Goal: Task Accomplishment & Management: Complete application form

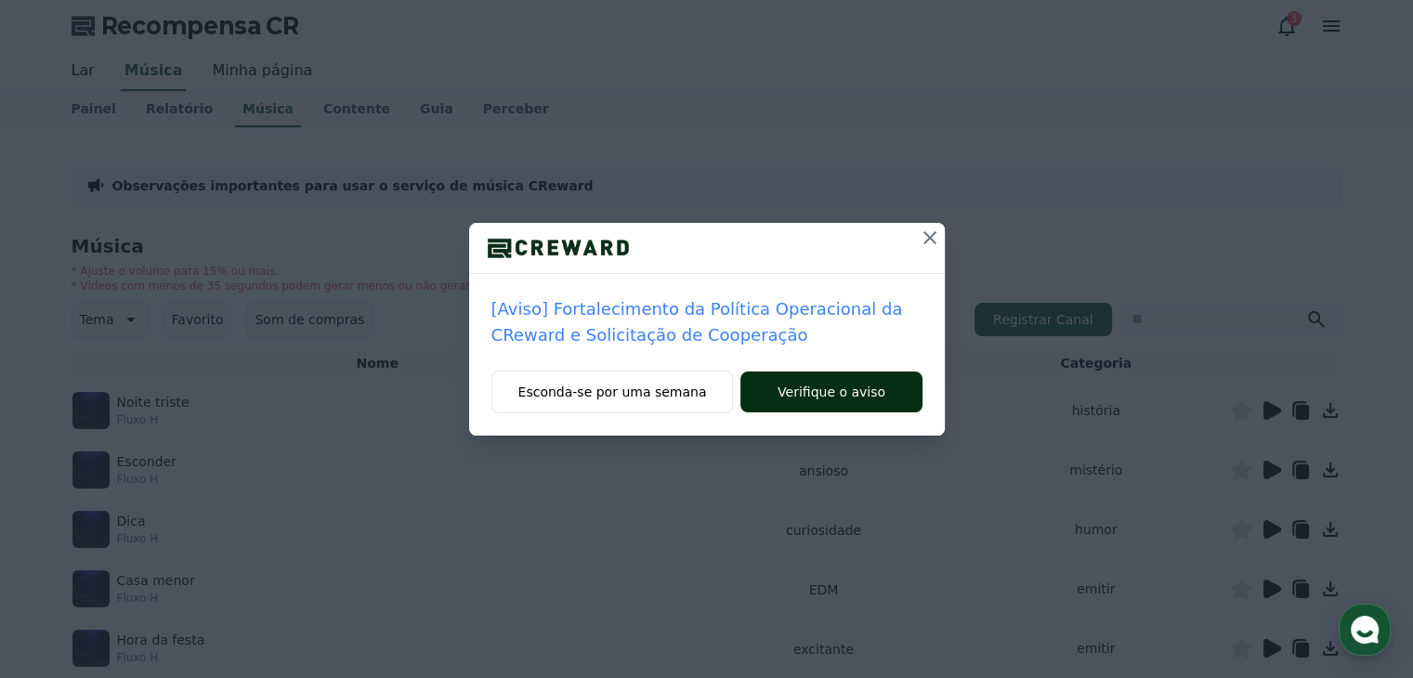
click at [836, 399] on font "Verifique o aviso" at bounding box center [832, 392] width 108 height 15
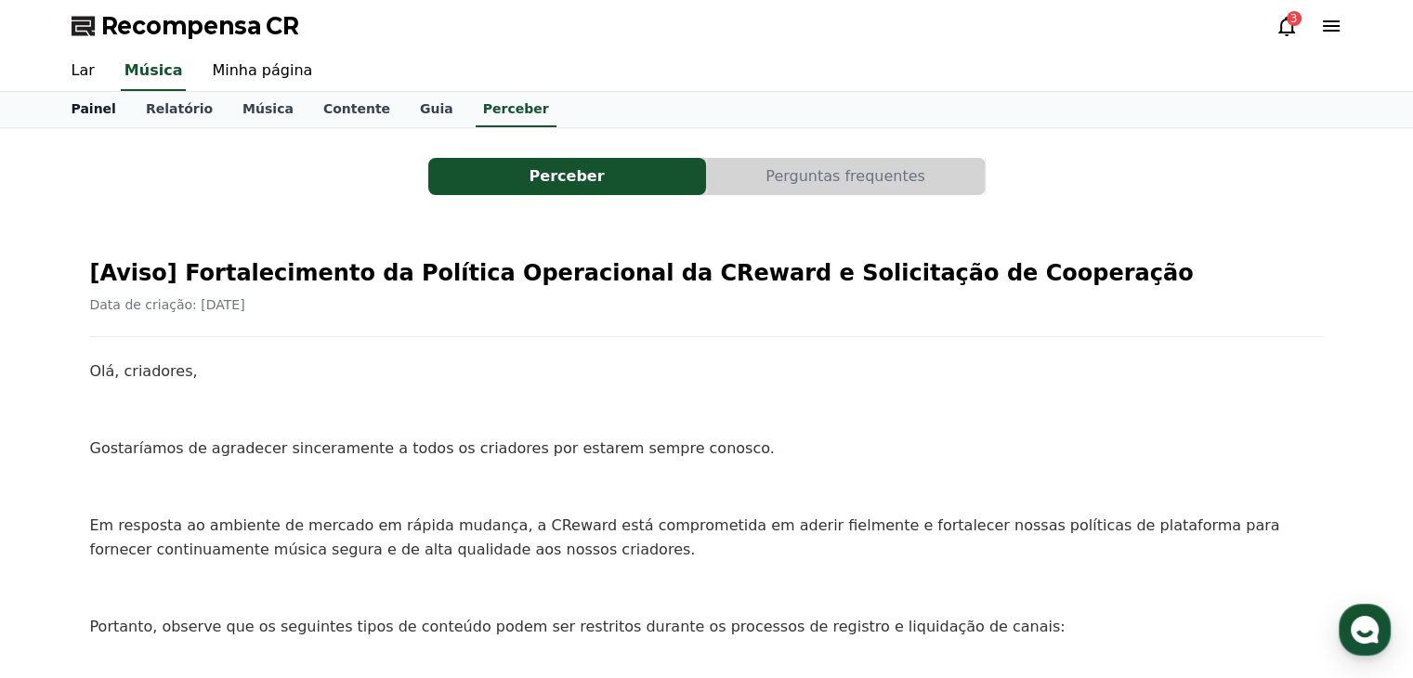
click at [91, 113] on font "Painel" at bounding box center [94, 108] width 45 height 15
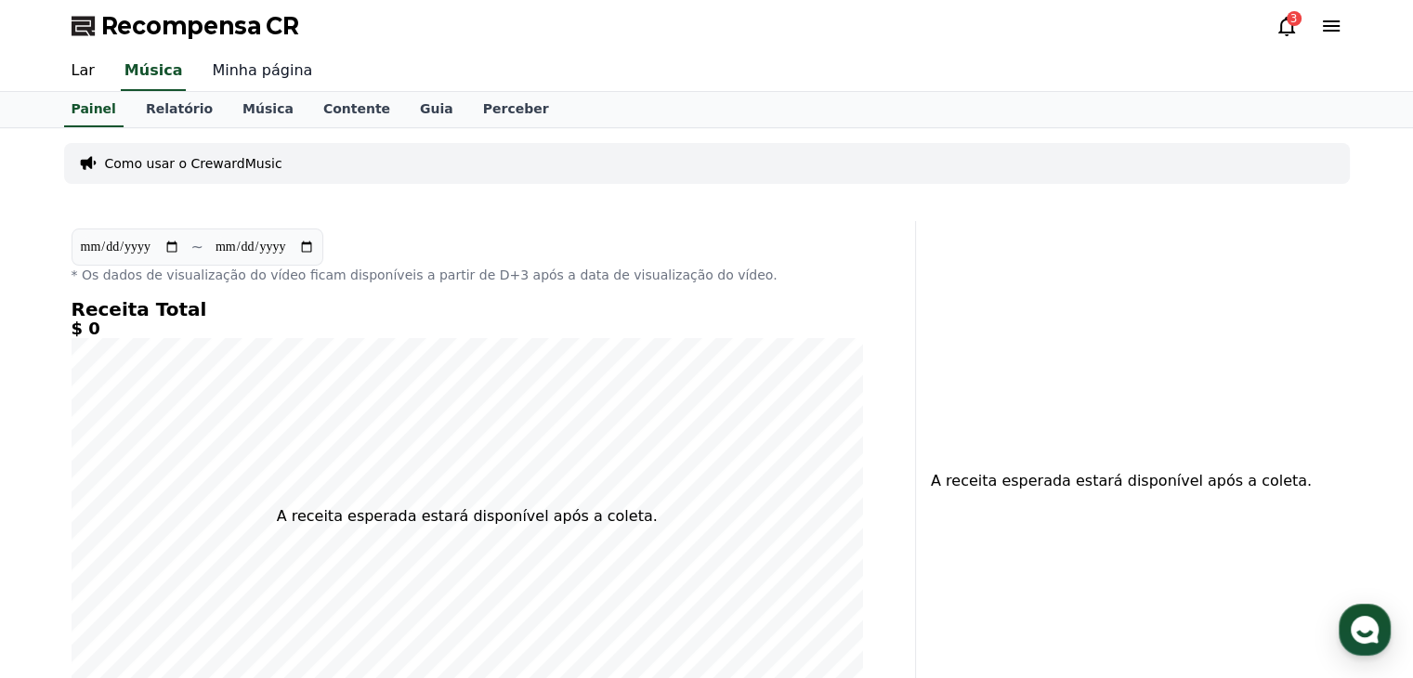
click at [223, 72] on font "Minha página" at bounding box center [262, 70] width 100 height 18
select select "**********"
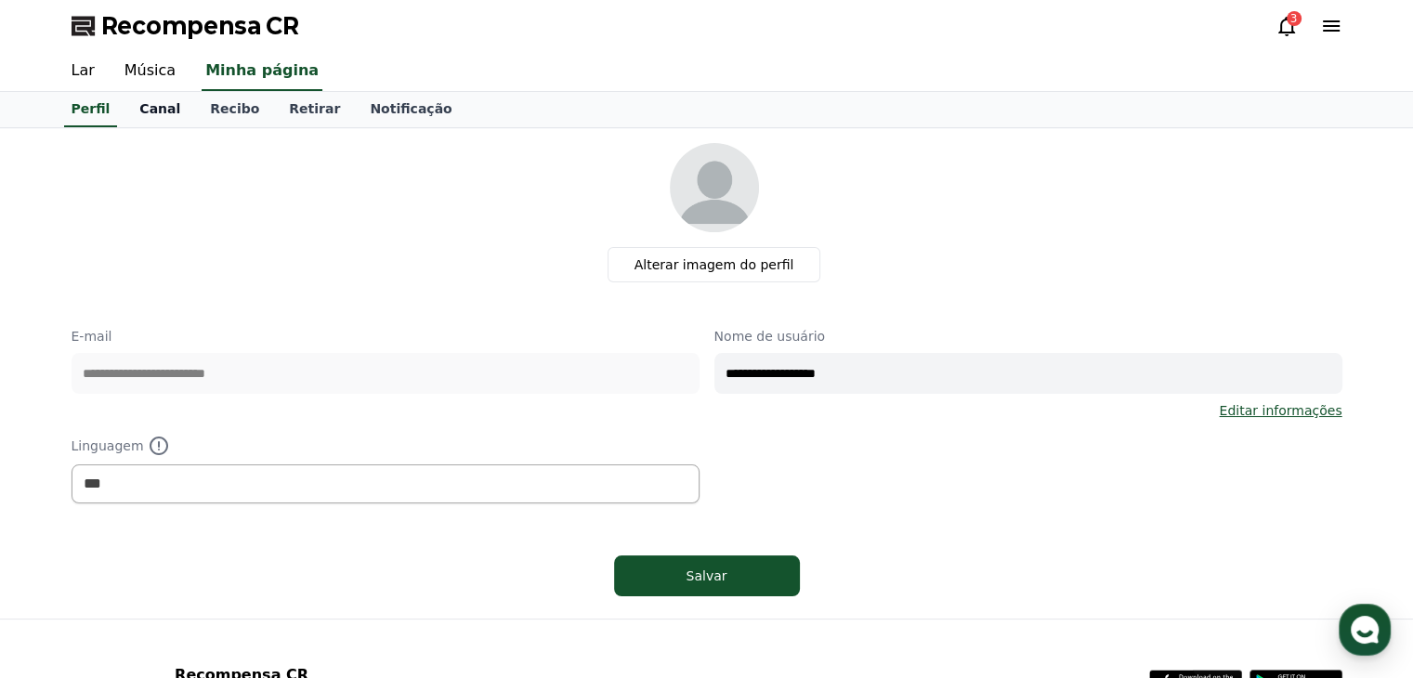
click at [154, 110] on font "Canal" at bounding box center [159, 108] width 41 height 15
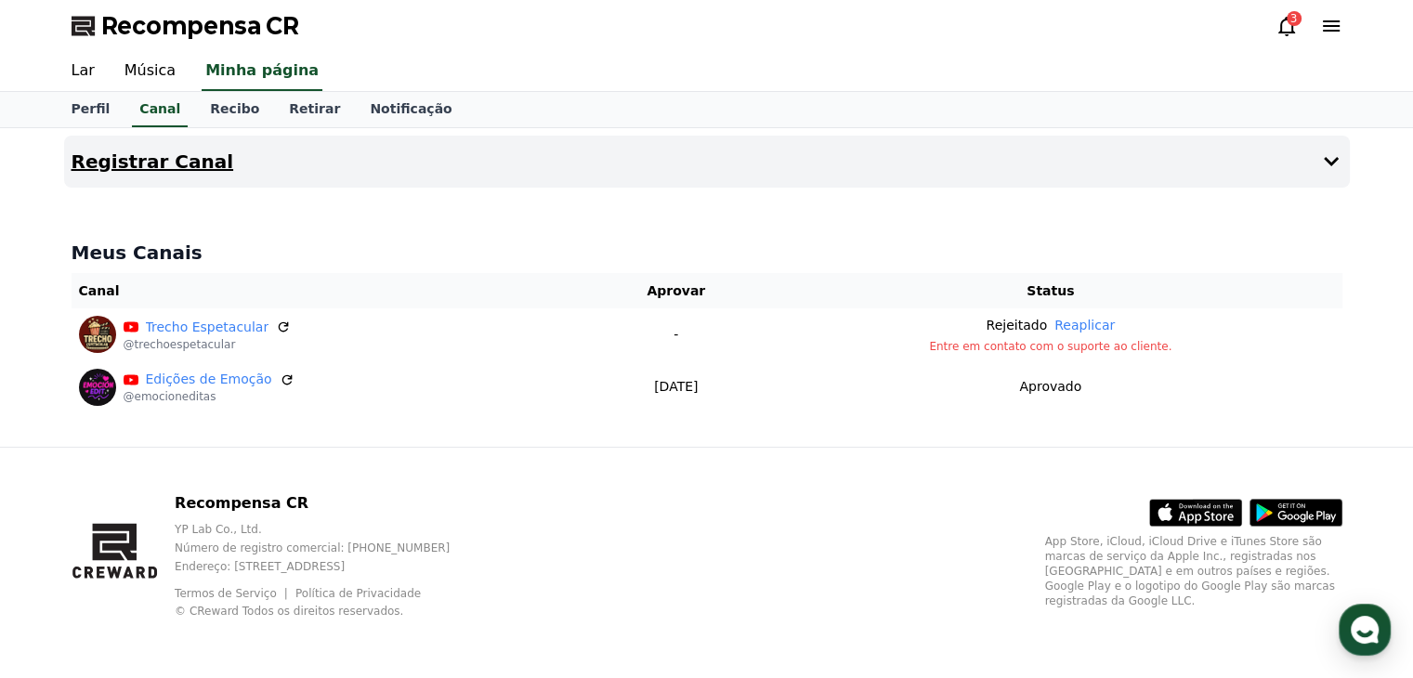
click at [138, 164] on font "Registrar Canal" at bounding box center [153, 162] width 163 height 22
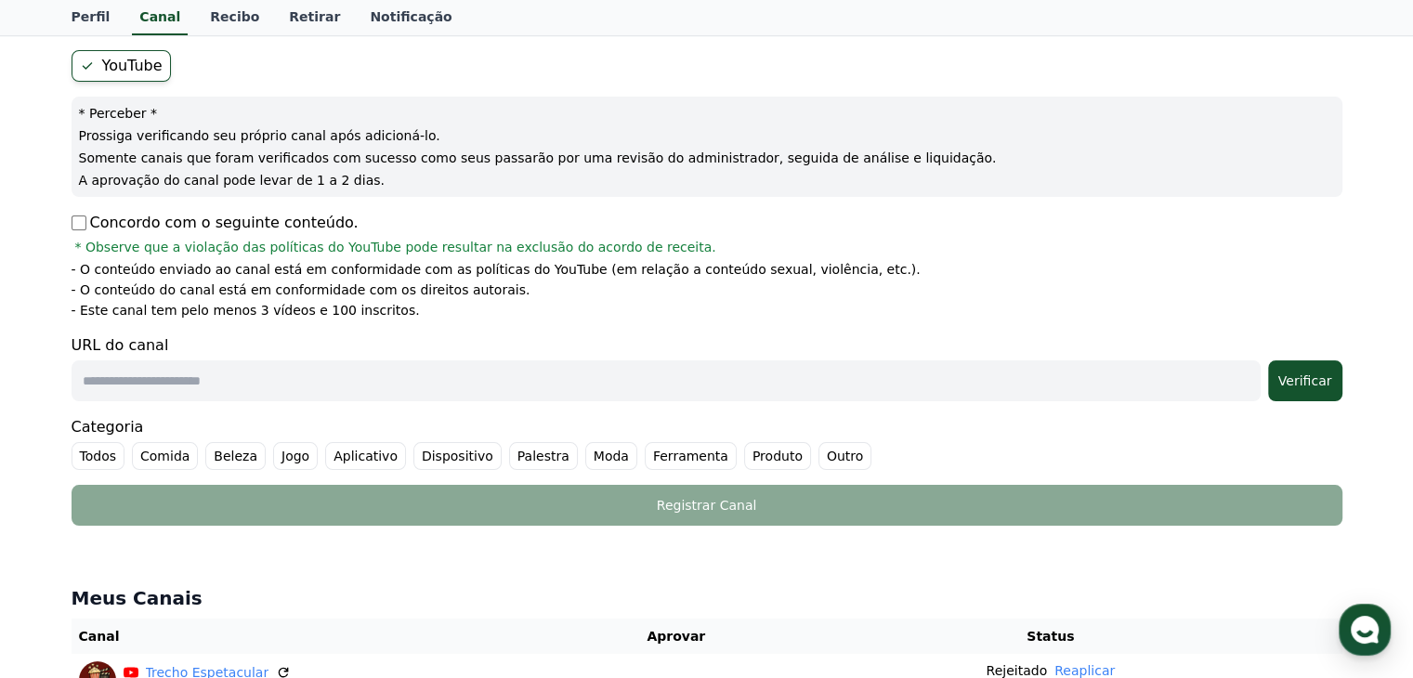
scroll to position [186, 0]
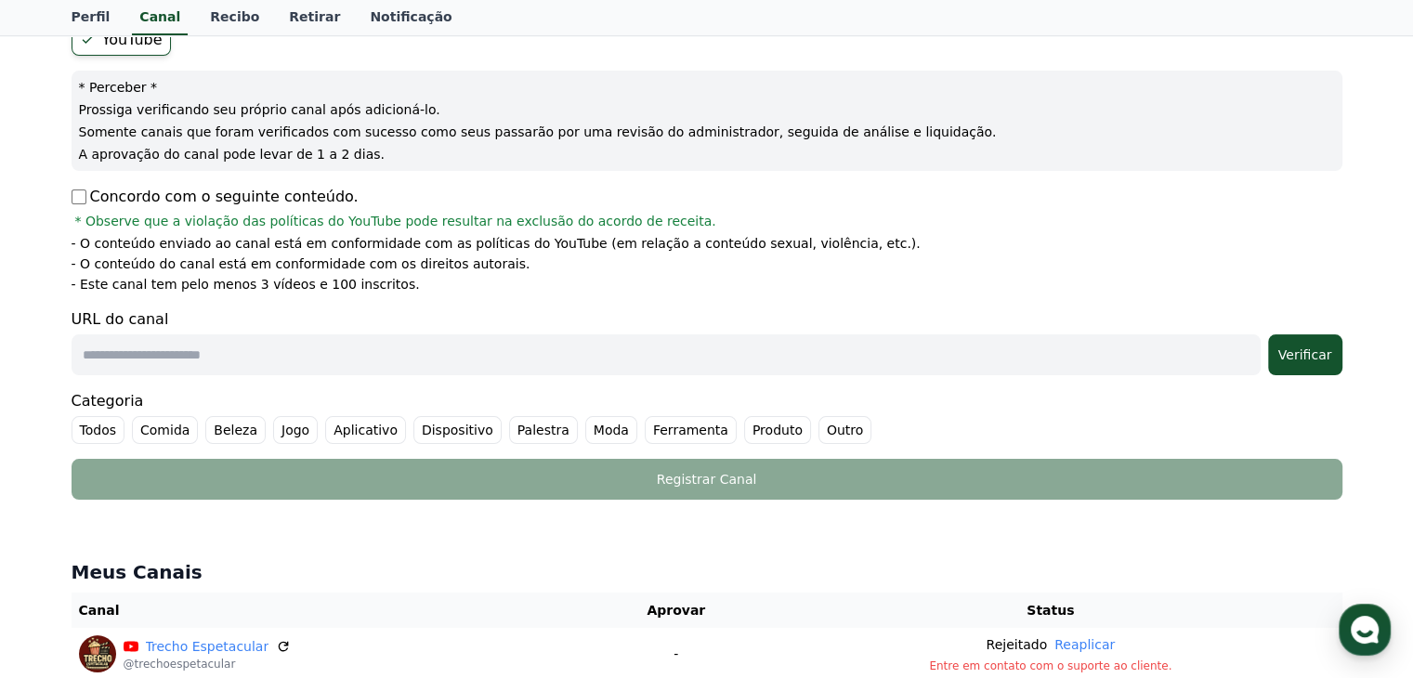
click at [175, 344] on input "text" at bounding box center [666, 355] width 1189 height 41
paste input "**********"
click at [479, 350] on input "**********" at bounding box center [666, 355] width 1189 height 41
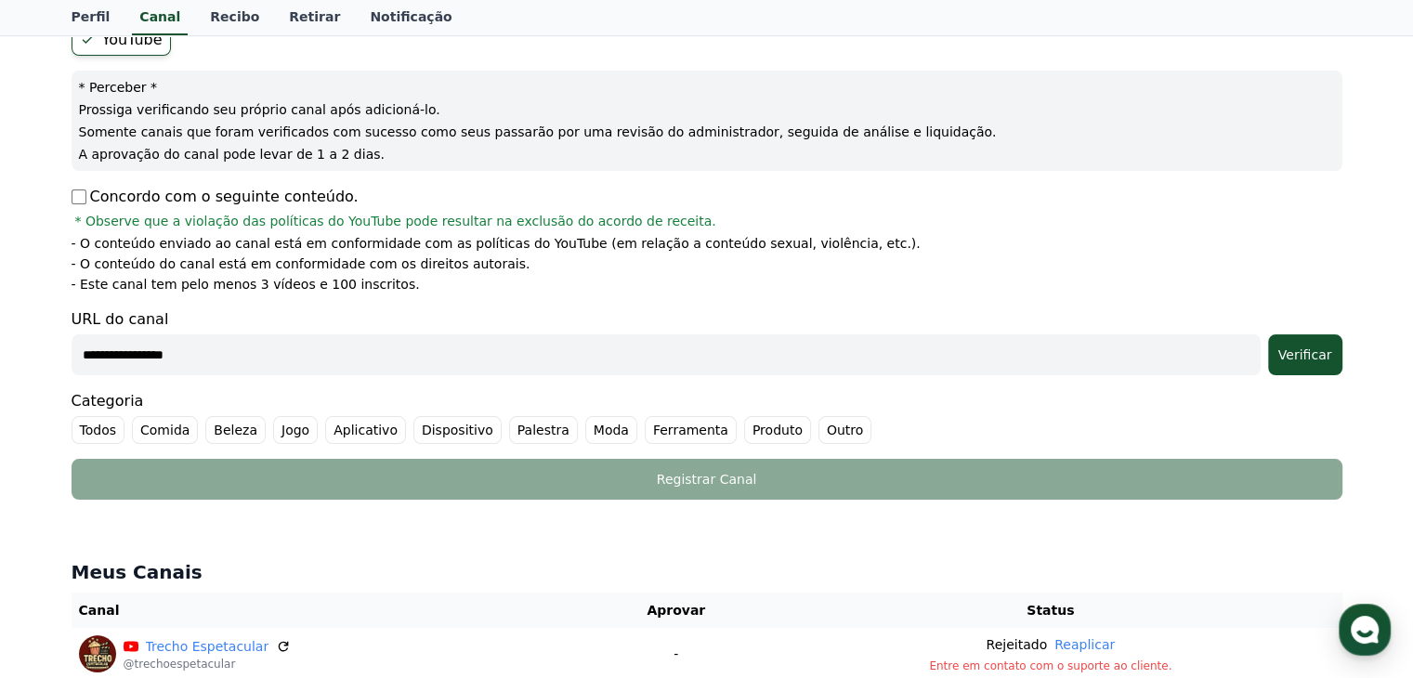
paste input "**********"
type input "**********"
click at [1308, 357] on font "Verificar" at bounding box center [1306, 355] width 54 height 15
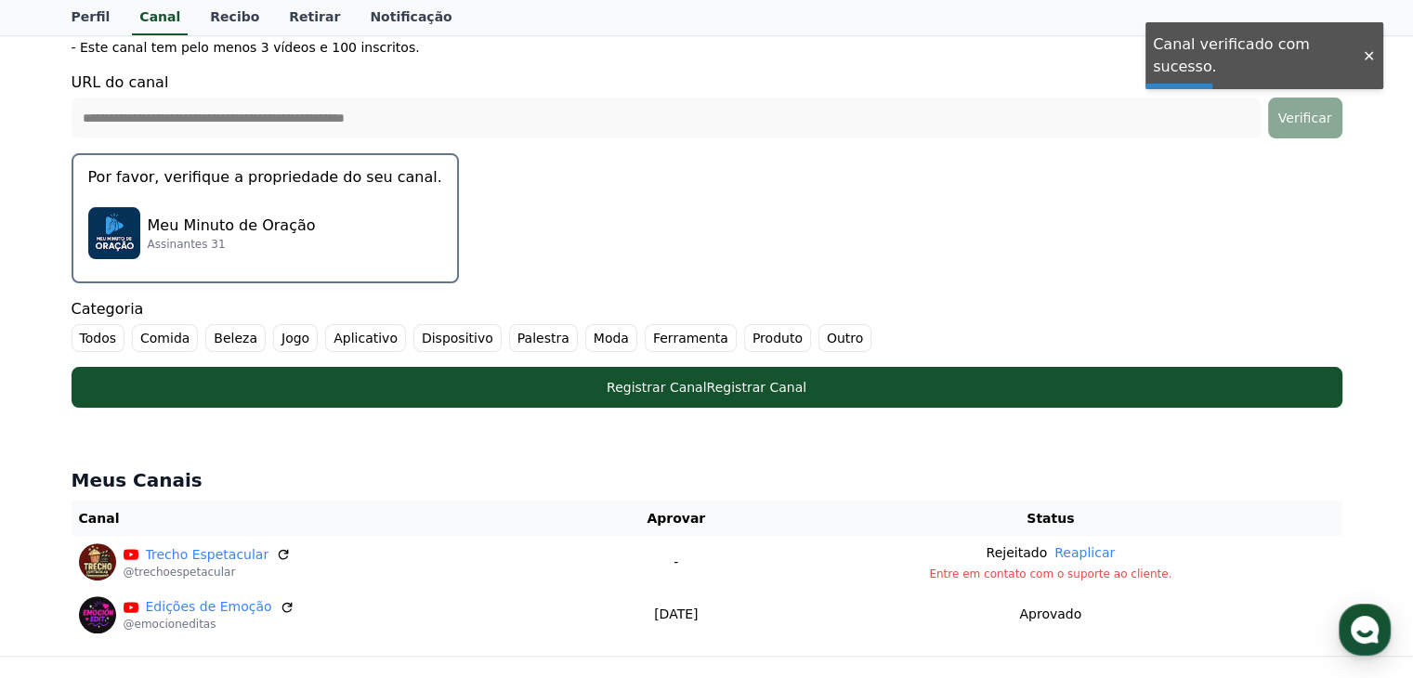
scroll to position [465, 0]
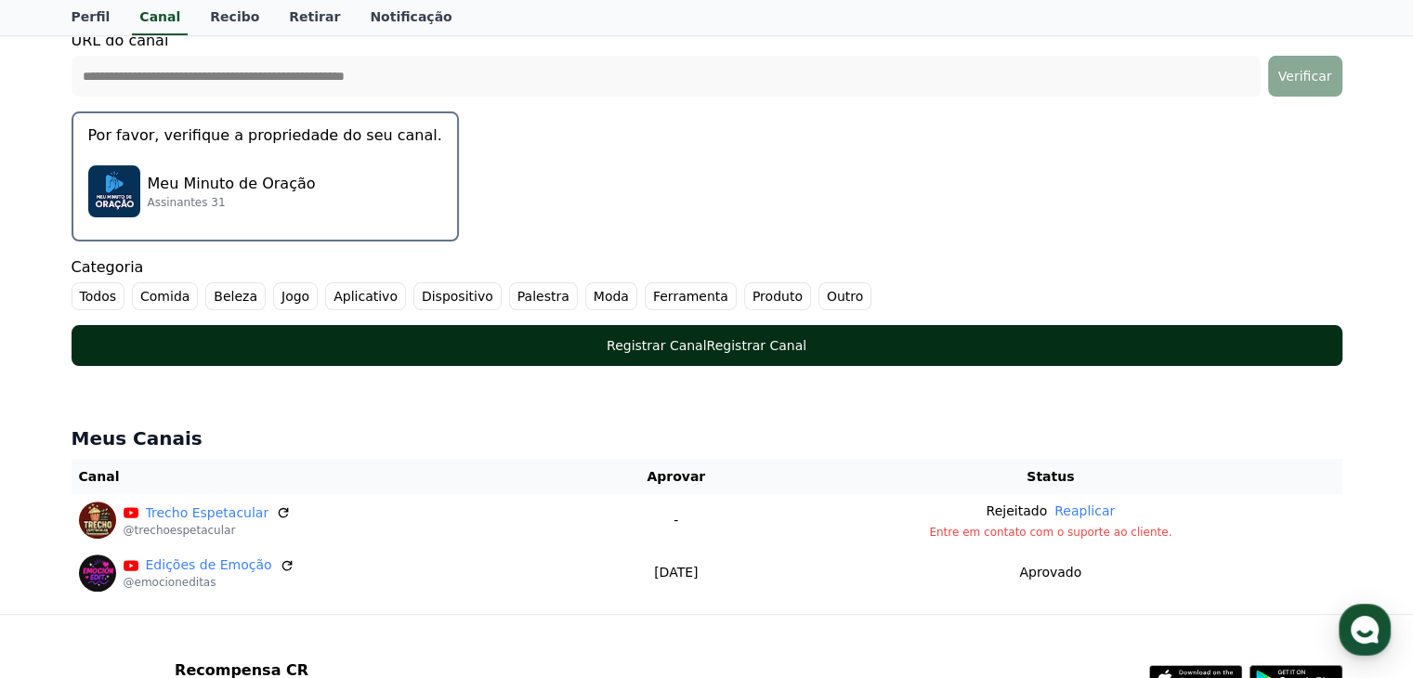
click at [769, 348] on font "Registrar Canal" at bounding box center [757, 345] width 100 height 15
click at [912, 354] on button "Registrar Canal Registrar Canal" at bounding box center [707, 345] width 1271 height 41
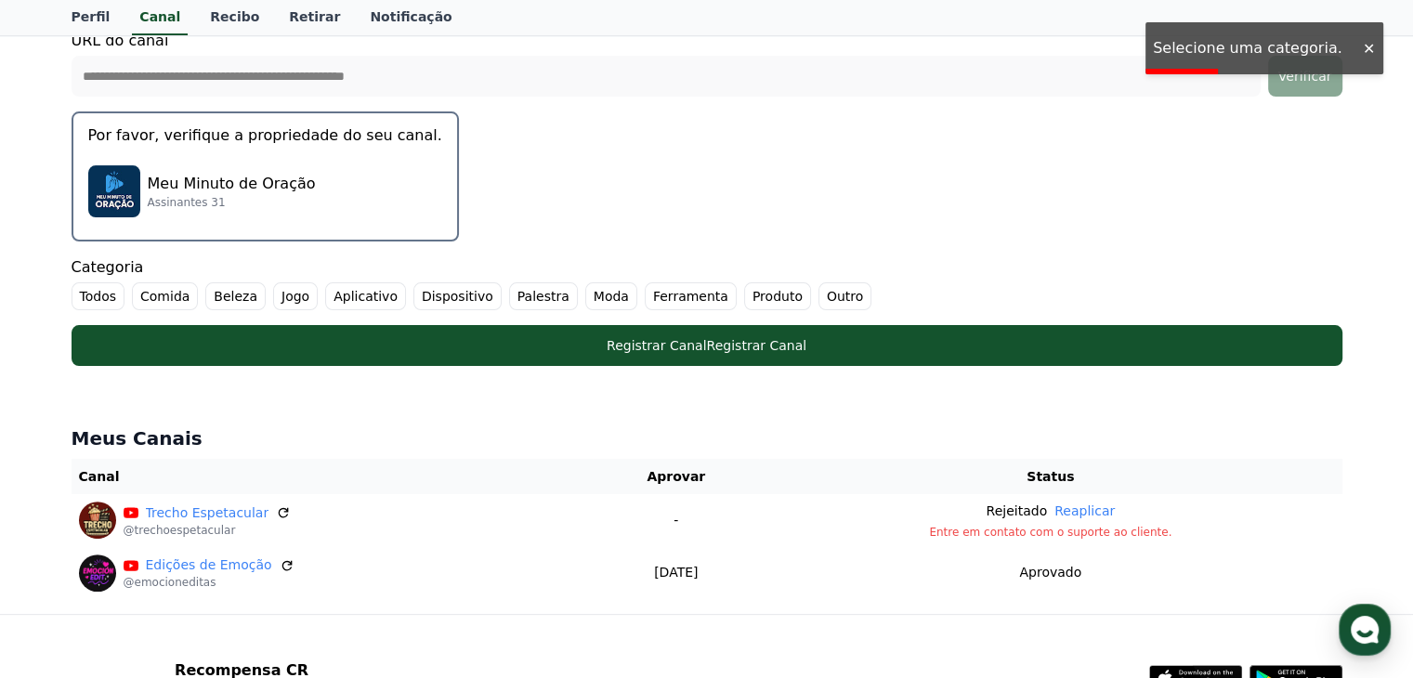
click at [827, 292] on font "Outro" at bounding box center [845, 296] width 36 height 15
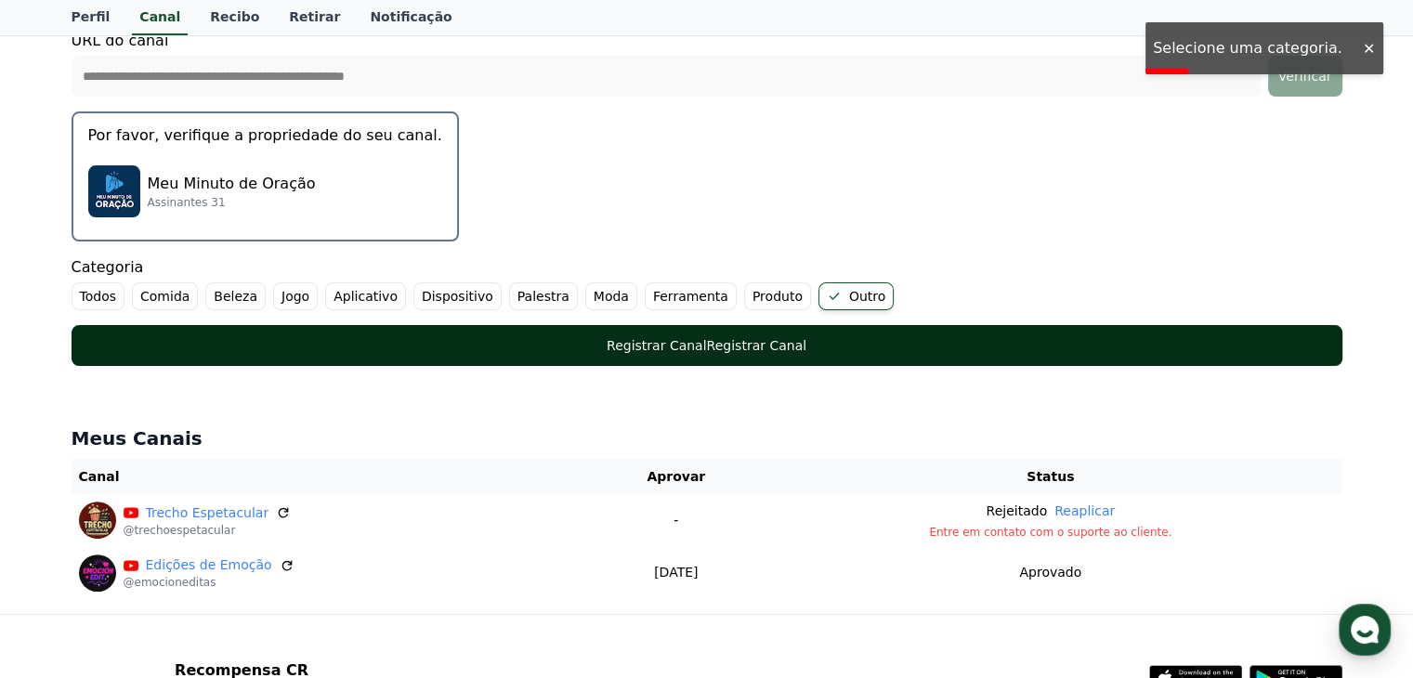
click at [743, 342] on font "Registrar Canal" at bounding box center [757, 345] width 100 height 15
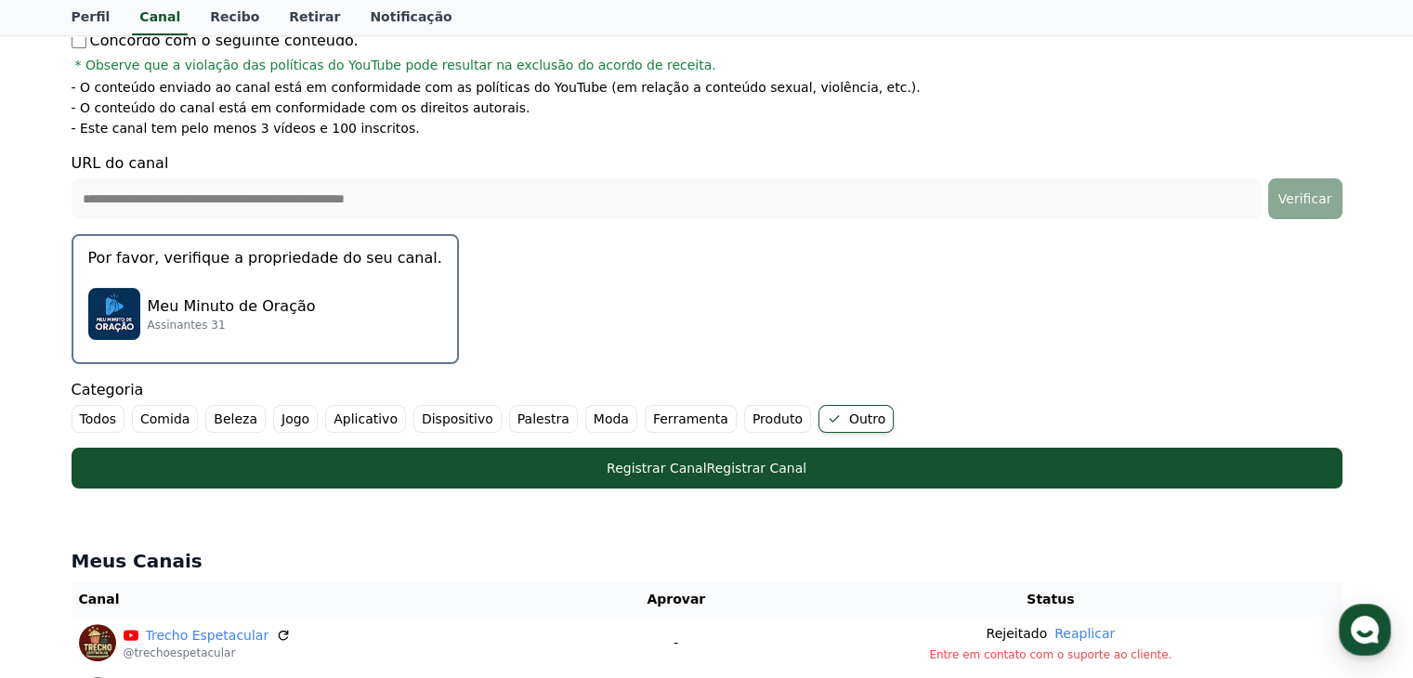
scroll to position [372, 0]
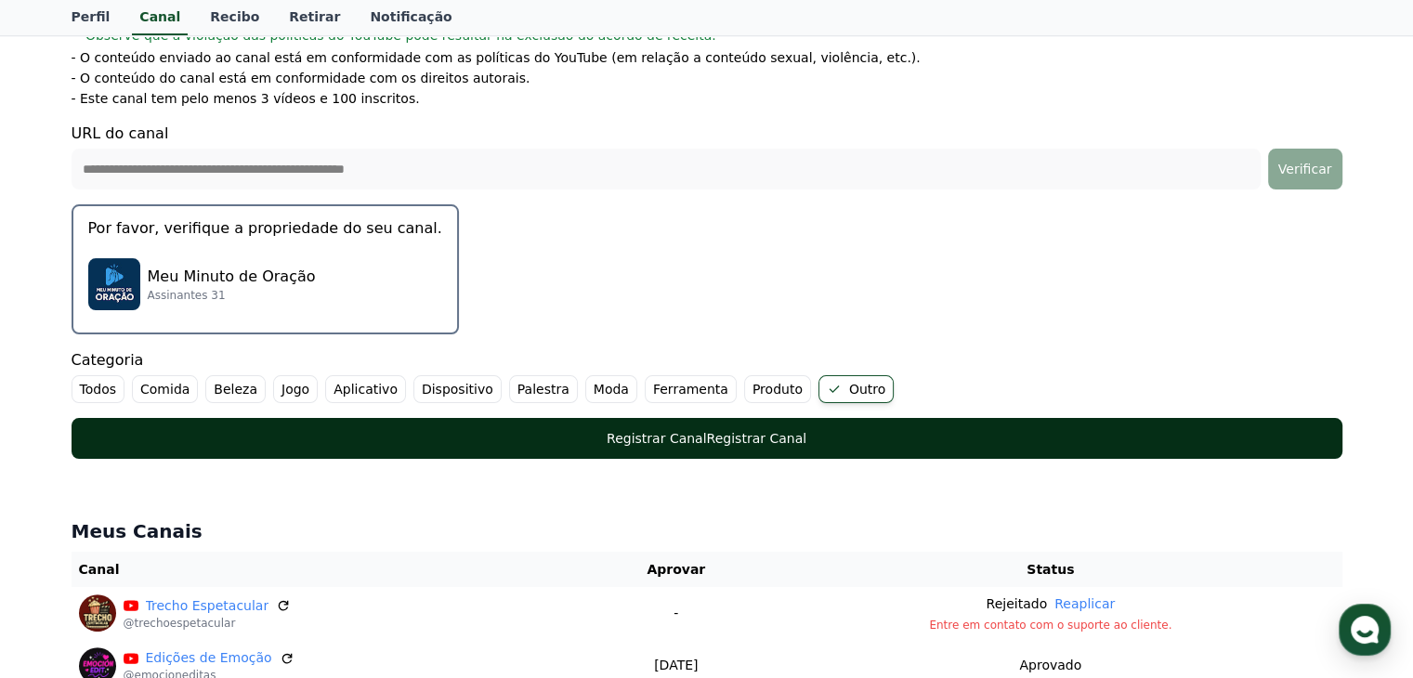
click at [658, 440] on font "Registrar Canal" at bounding box center [657, 438] width 100 height 15
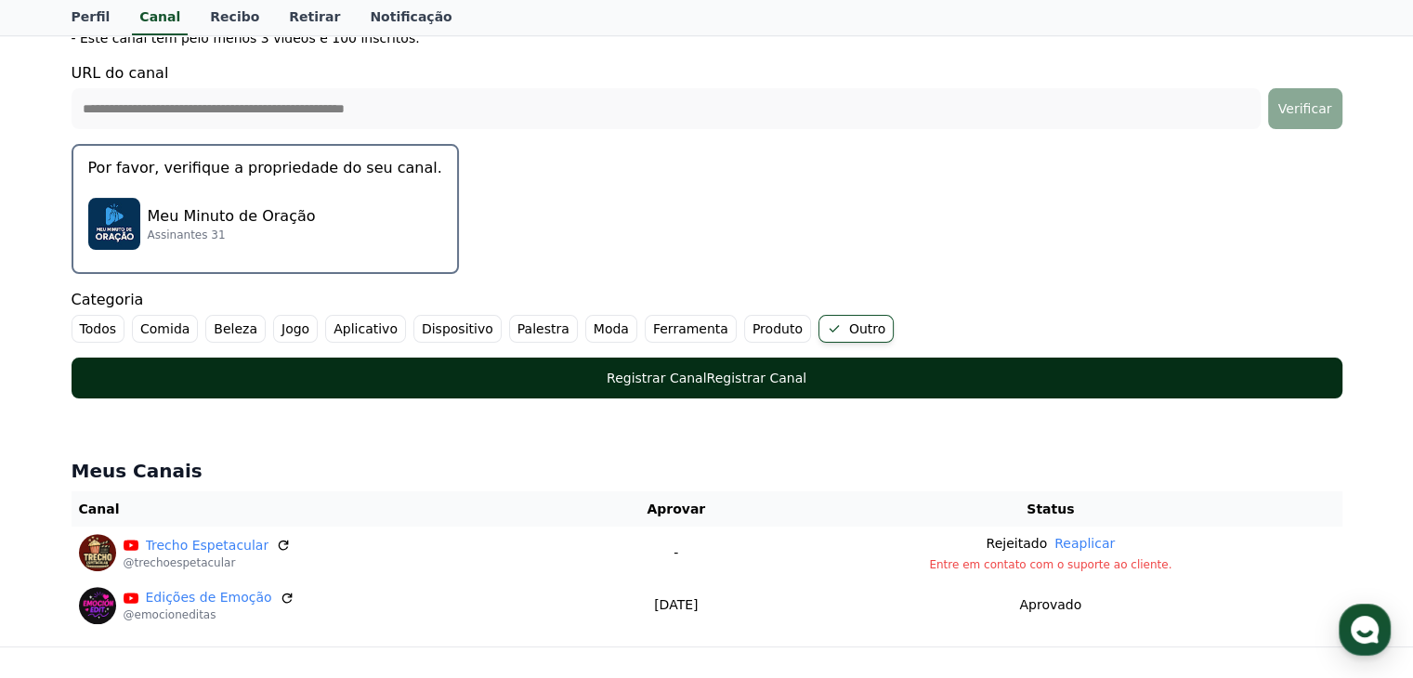
scroll to position [465, 0]
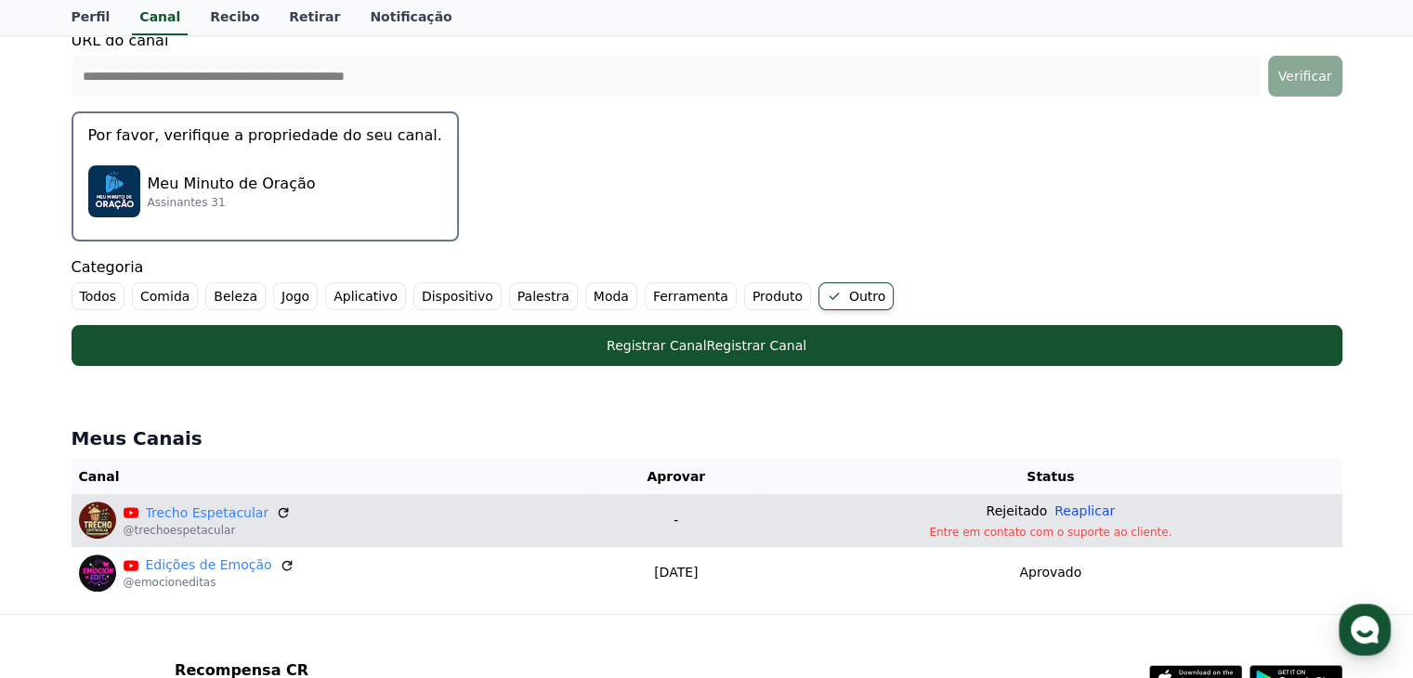
click at [1097, 510] on font "Reaplicar" at bounding box center [1085, 511] width 60 height 15
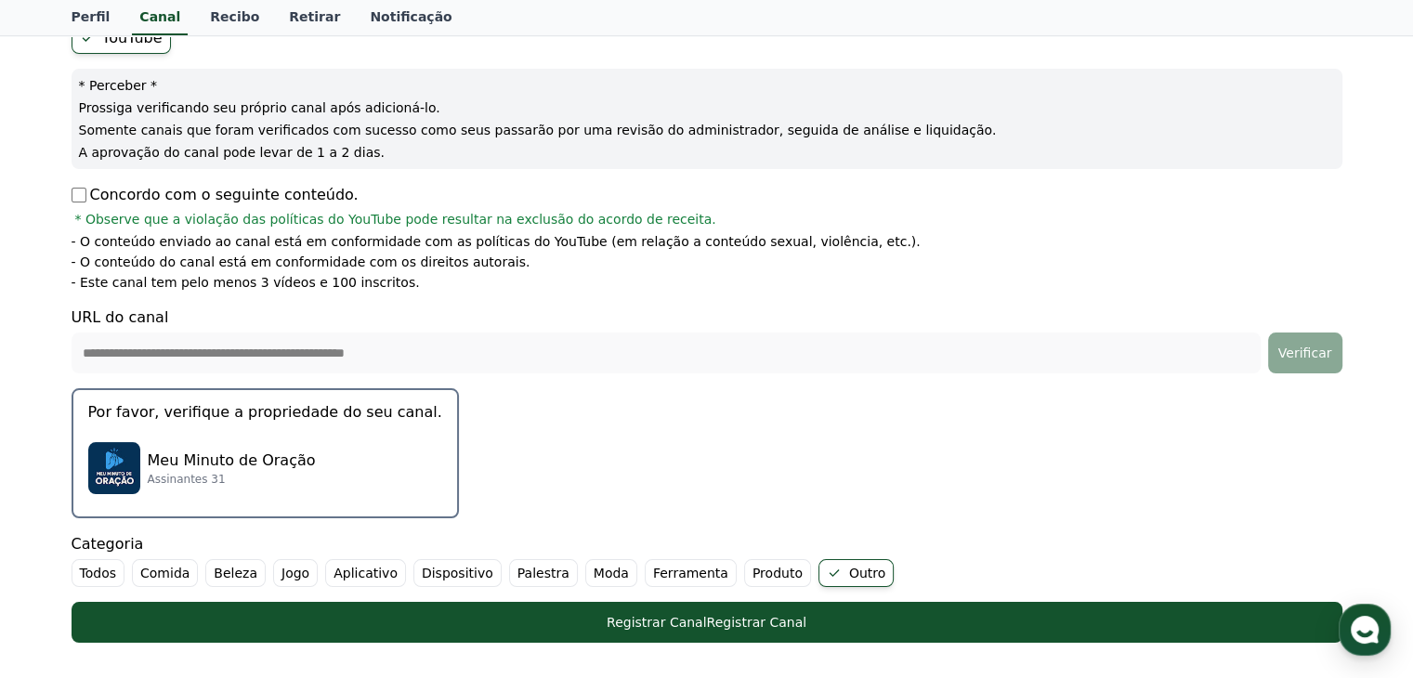
scroll to position [186, 0]
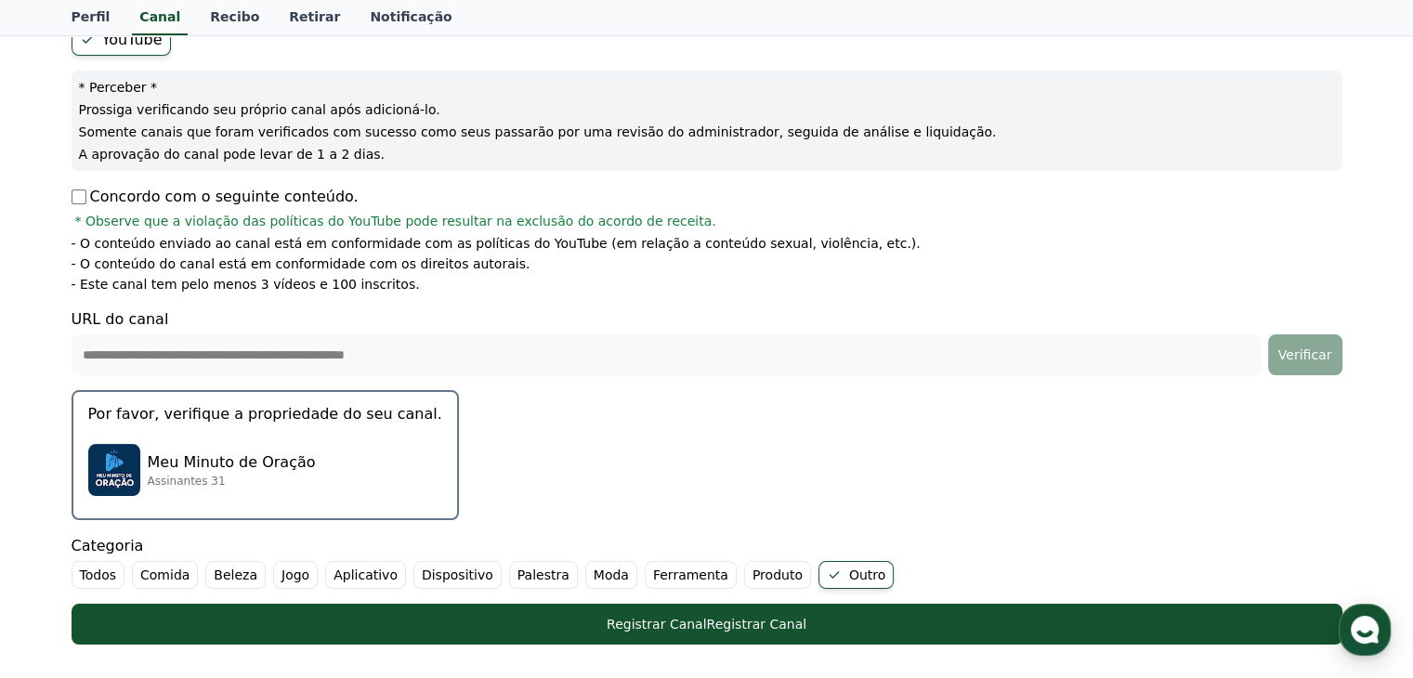
drag, startPoint x: 86, startPoint y: 283, endPoint x: 371, endPoint y: 291, distance: 284.5
click at [371, 291] on font "- Este canal tem pelo menos 3 vídeos e 100 inscritos." at bounding box center [246, 284] width 348 height 15
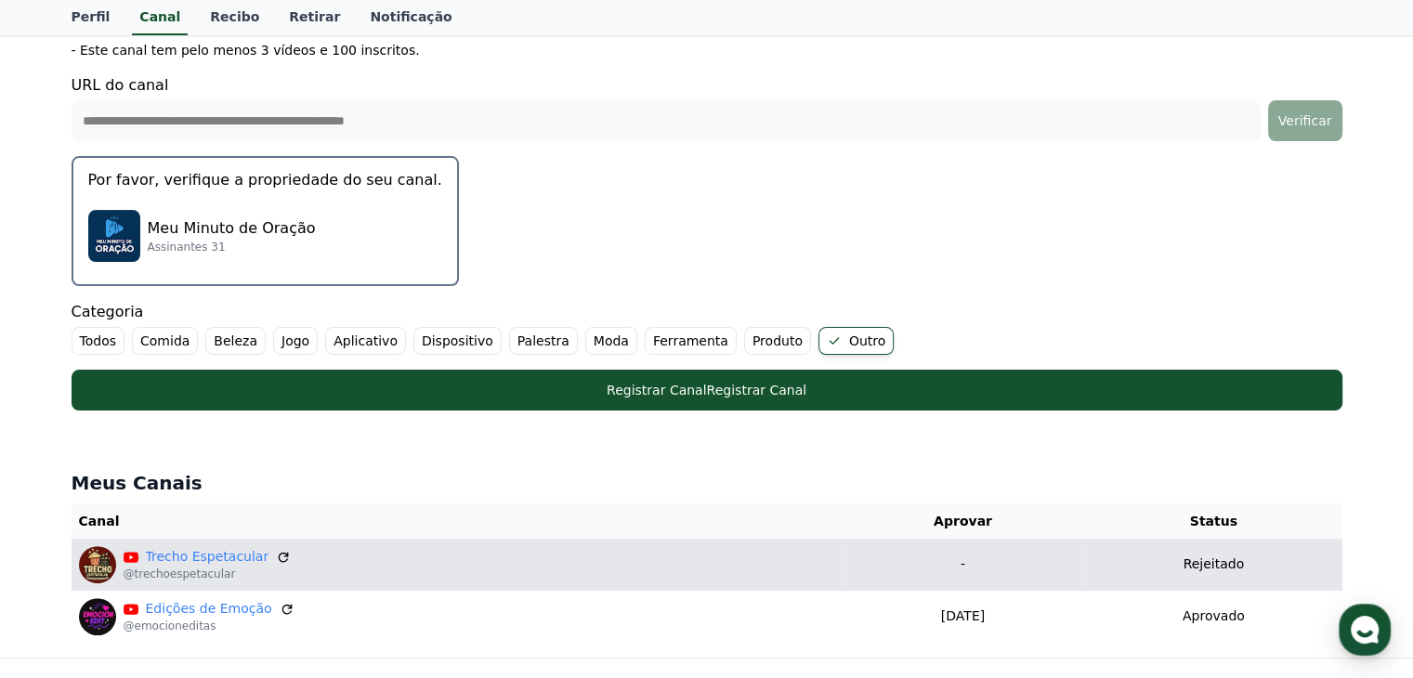
scroll to position [372, 0]
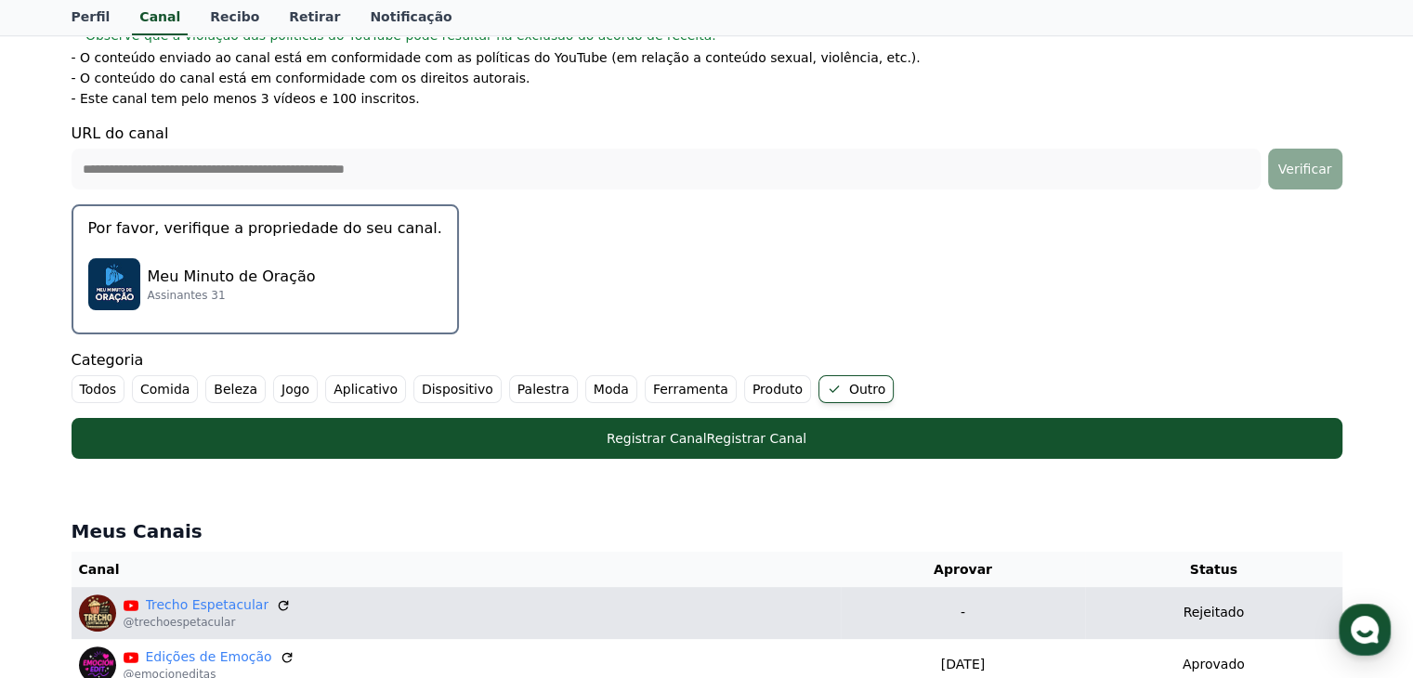
click at [653, 387] on font "Ferramenta" at bounding box center [690, 389] width 75 height 15
click at [775, 391] on font "Produto" at bounding box center [800, 389] width 50 height 15
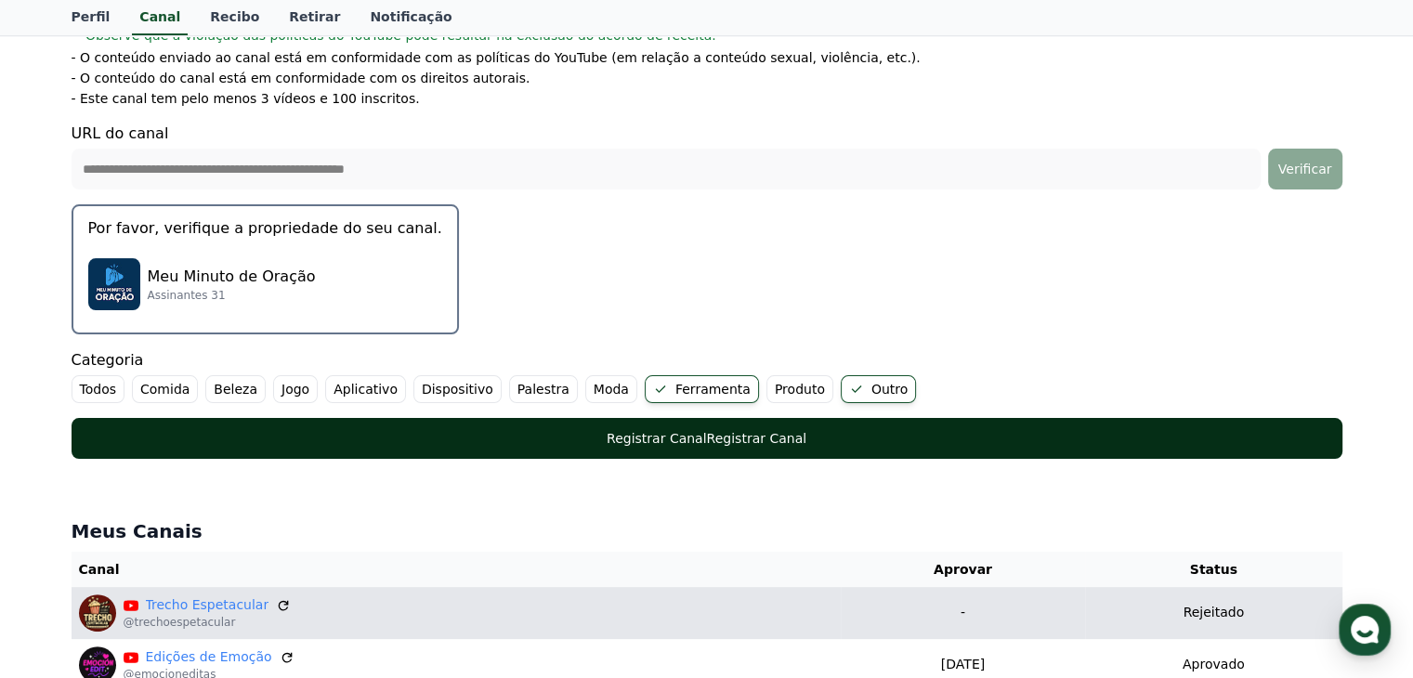
click at [713, 436] on font "Registrar Canal" at bounding box center [757, 438] width 100 height 15
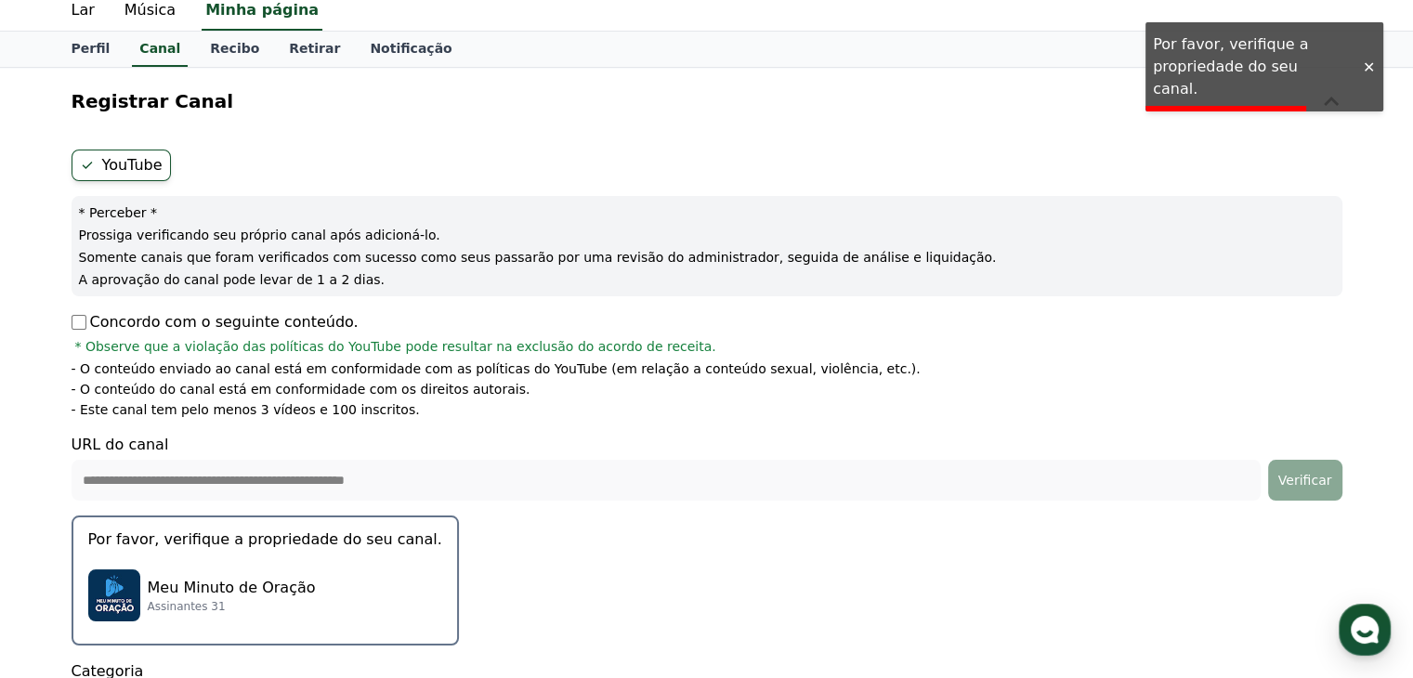
scroll to position [0, 0]
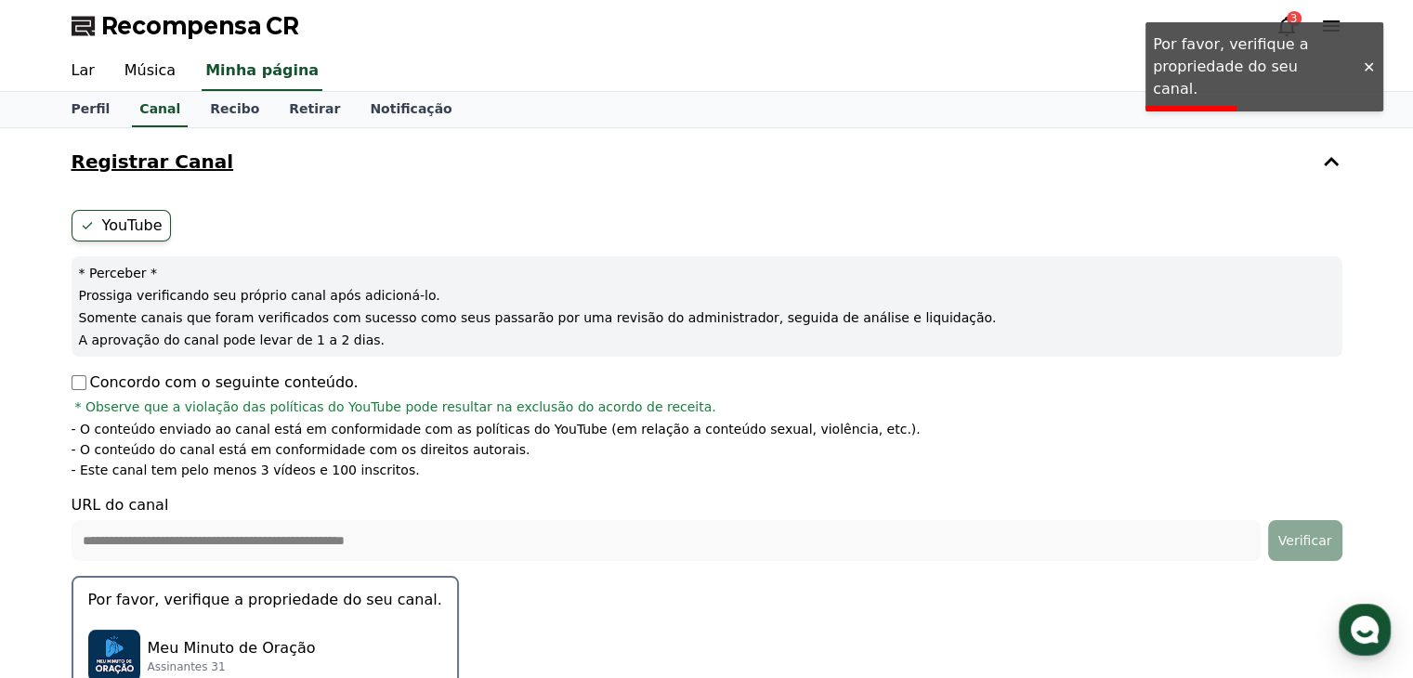
click at [1320, 167] on icon at bounding box center [1331, 162] width 22 height 22
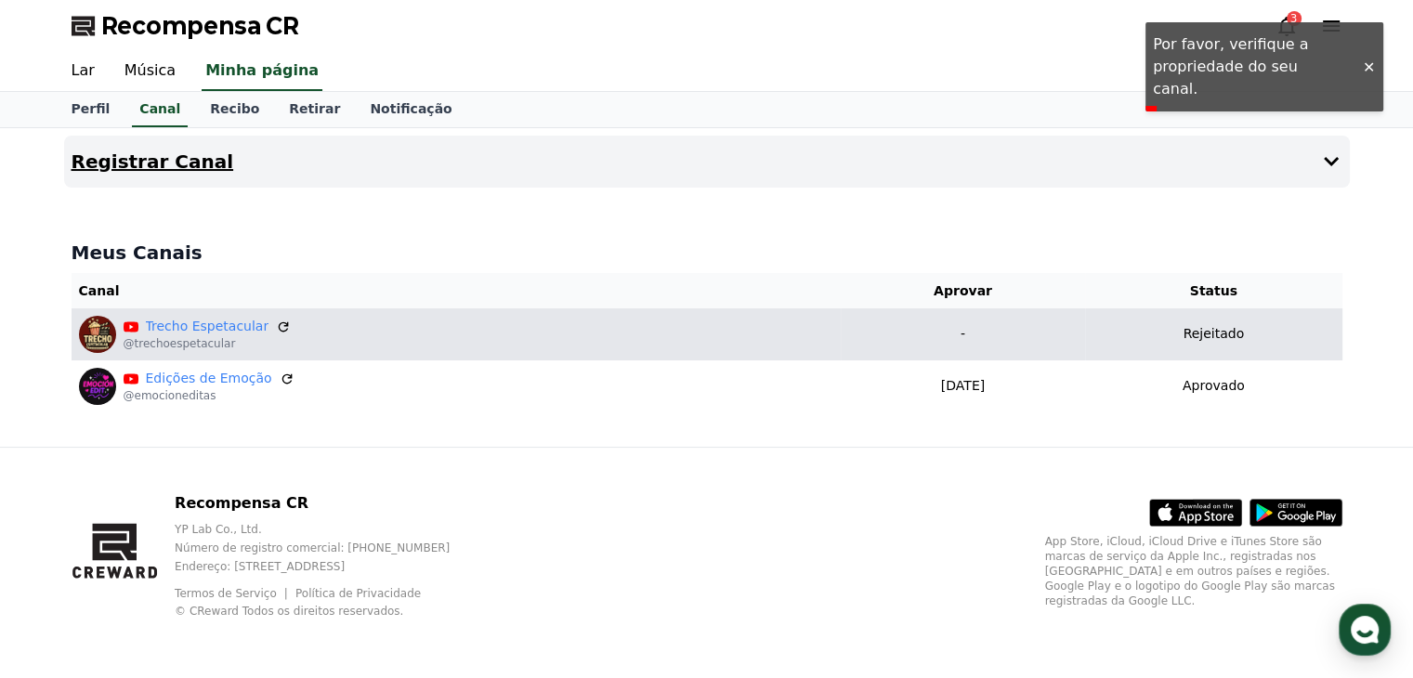
click at [196, 157] on font "Registrar Canal" at bounding box center [153, 162] width 163 height 22
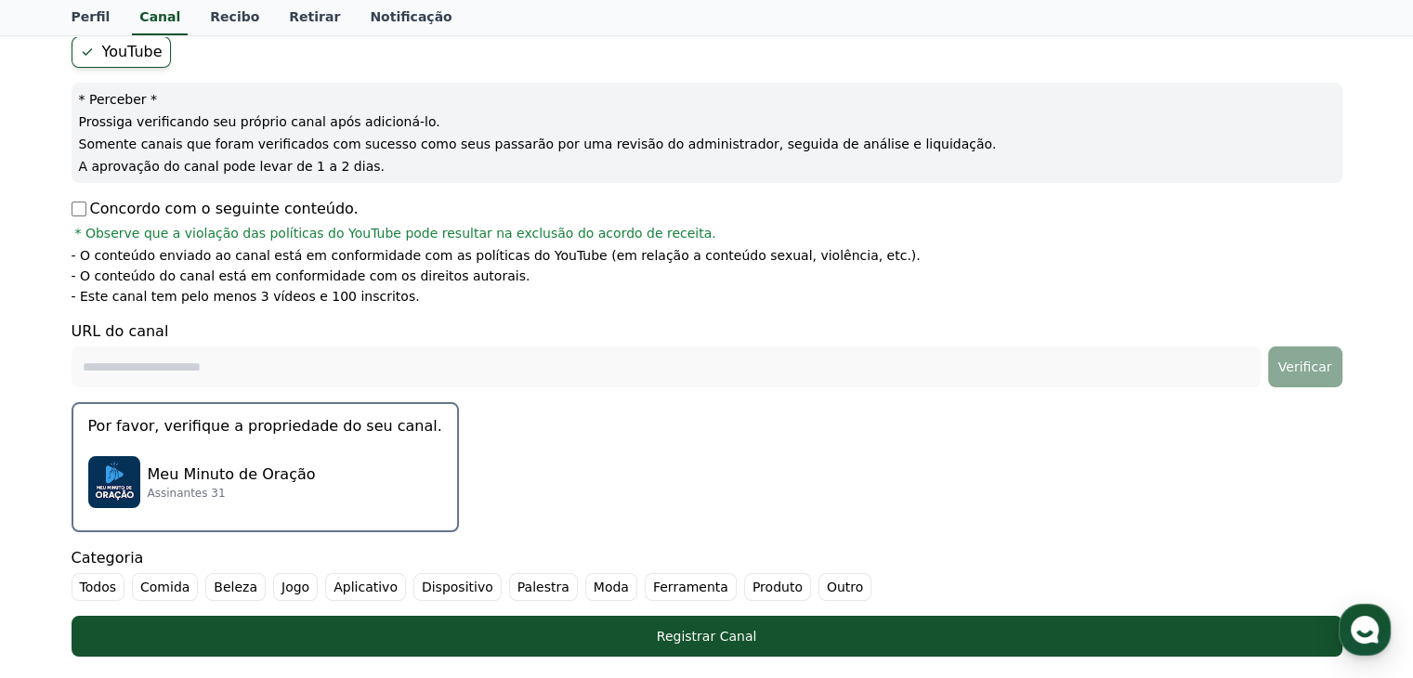
scroll to position [279, 0]
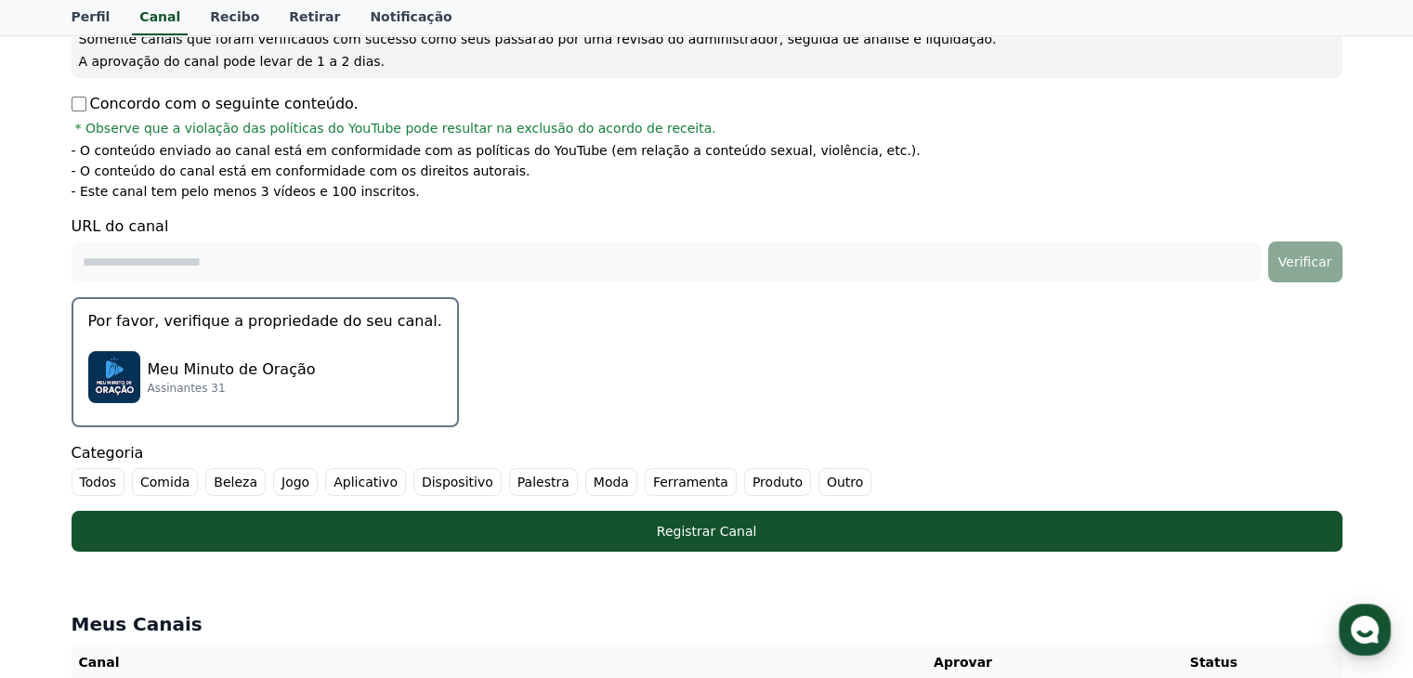
click at [138, 361] on img "button" at bounding box center [114, 377] width 52 height 52
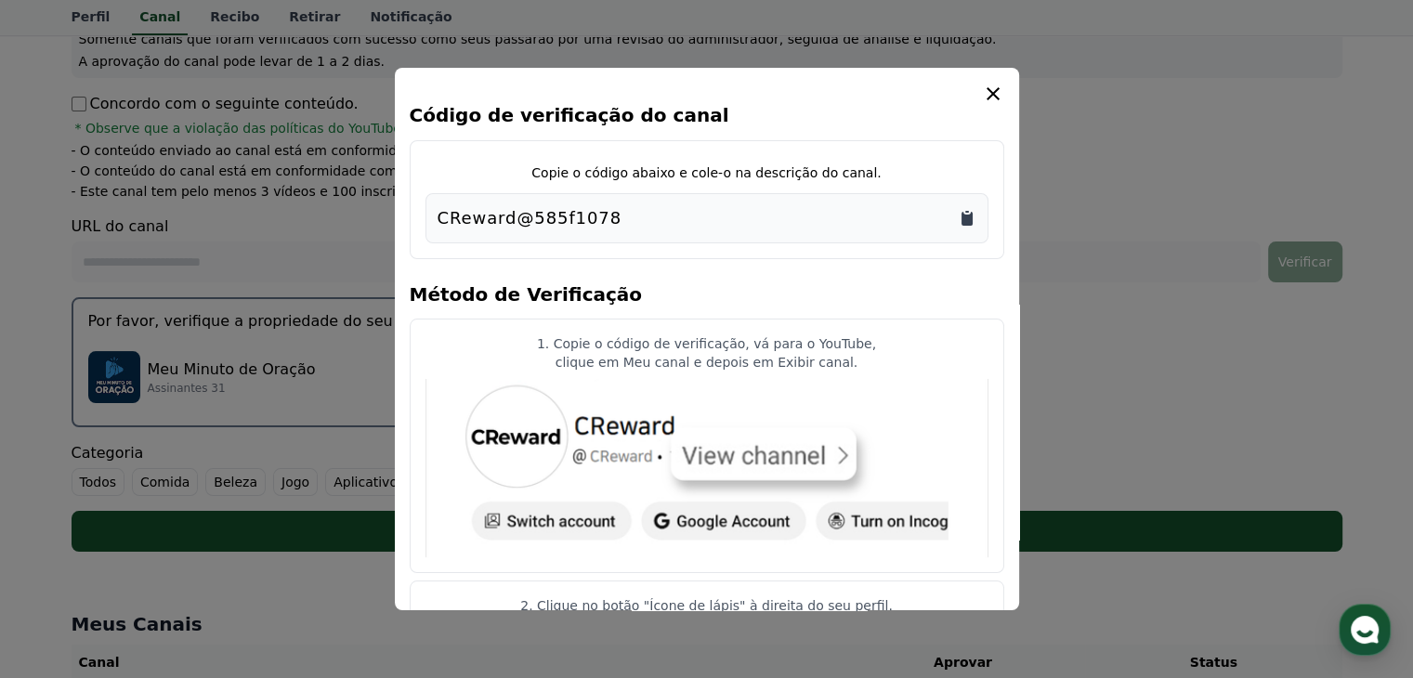
click at [965, 219] on icon "Copiar para a área de transferência" at bounding box center [967, 219] width 11 height 14
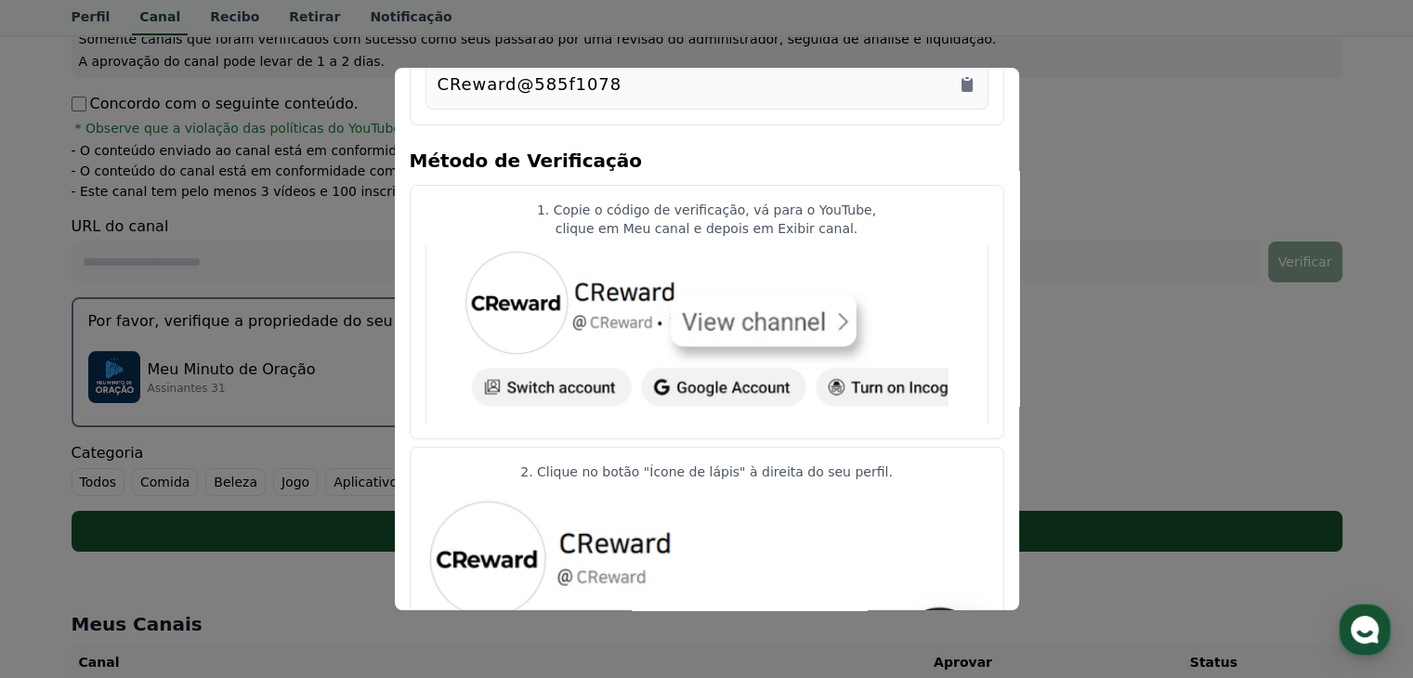
scroll to position [0, 0]
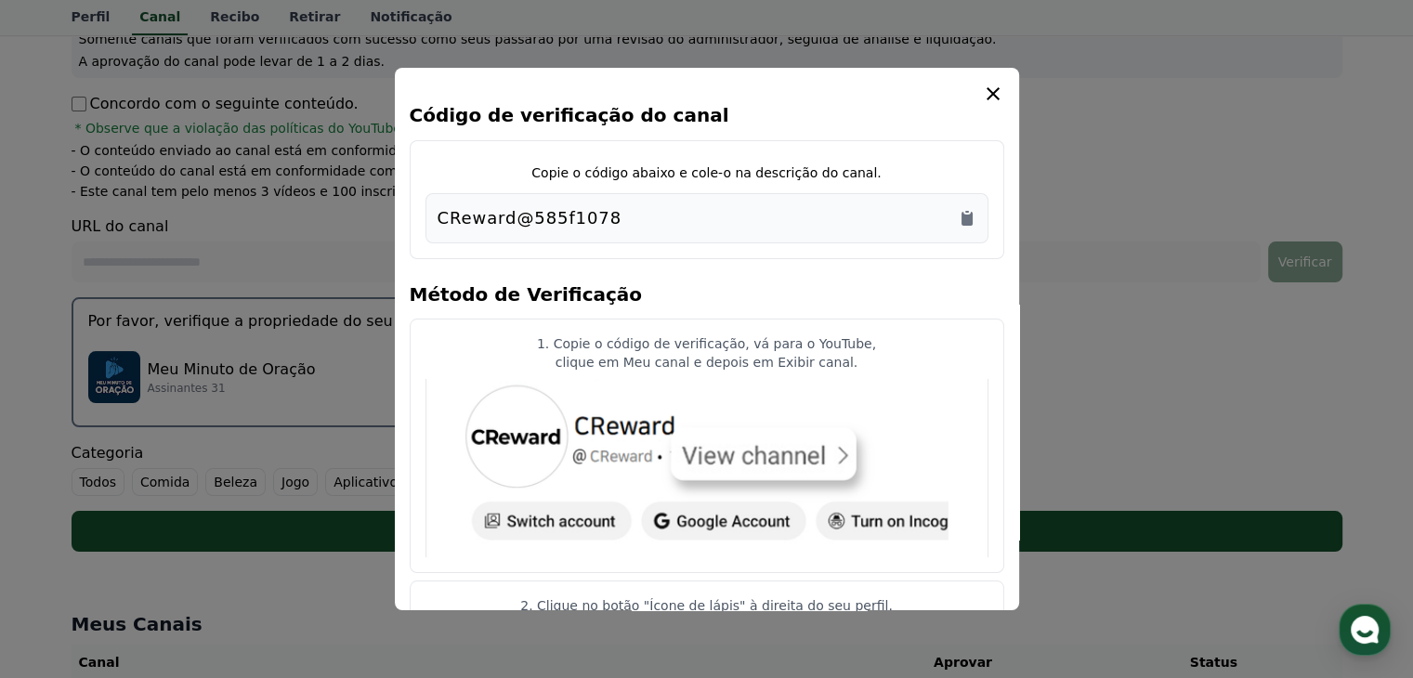
click at [992, 97] on icon "modal" at bounding box center [993, 94] width 22 height 22
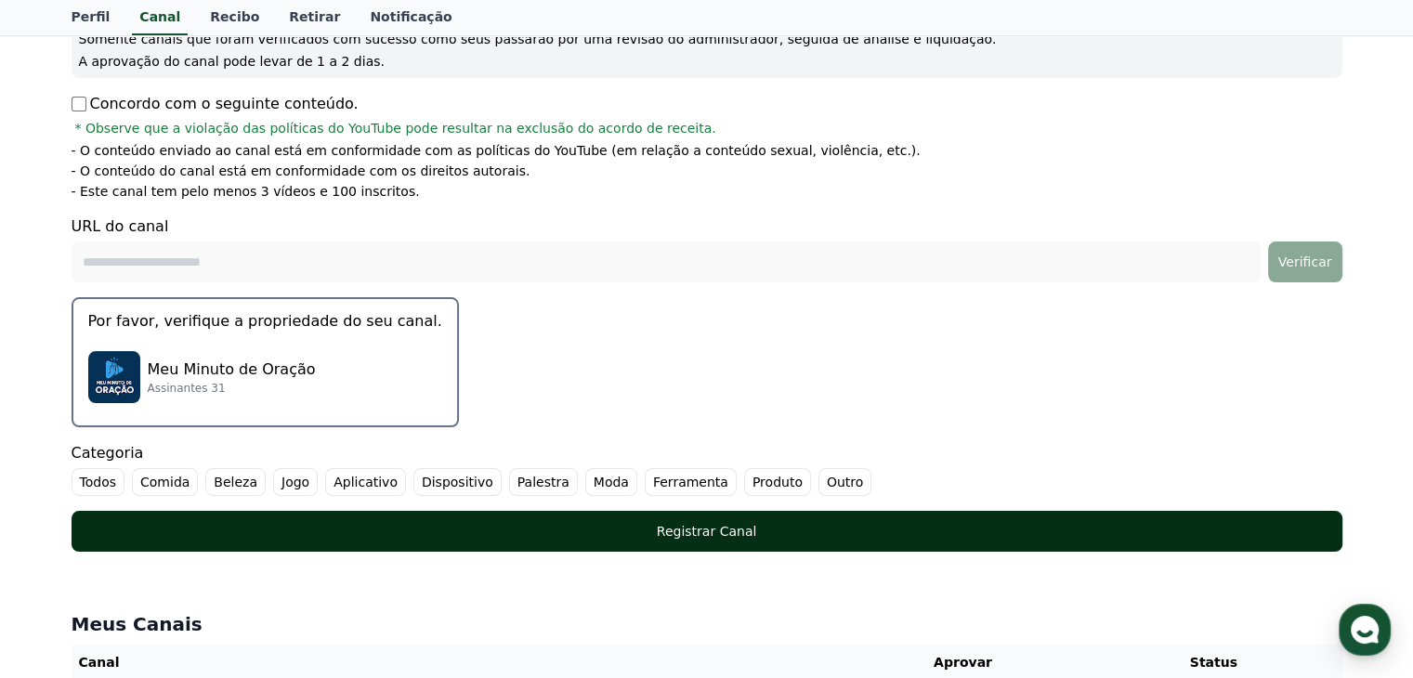
click at [736, 525] on font "Registrar Canal" at bounding box center [707, 531] width 100 height 15
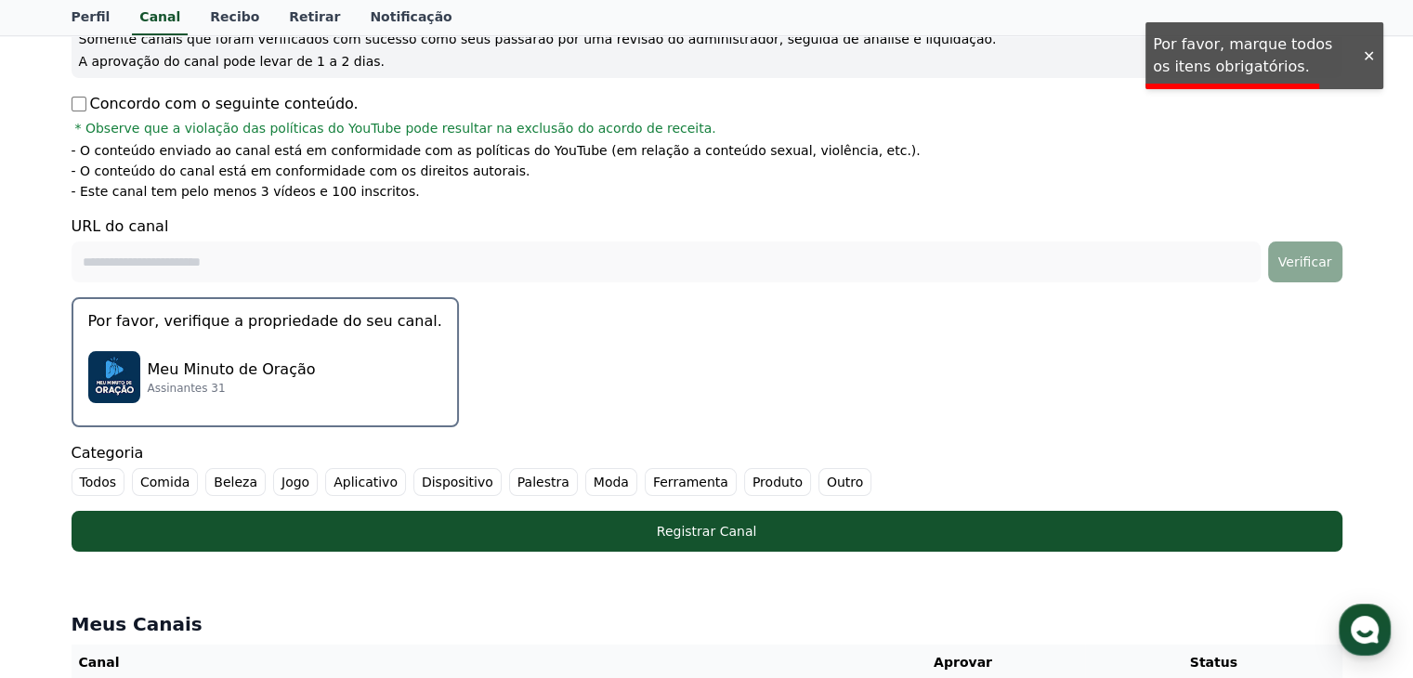
click at [305, 378] on div "Meu Minuto de Oração Assinantes 31" at bounding box center [265, 377] width 354 height 74
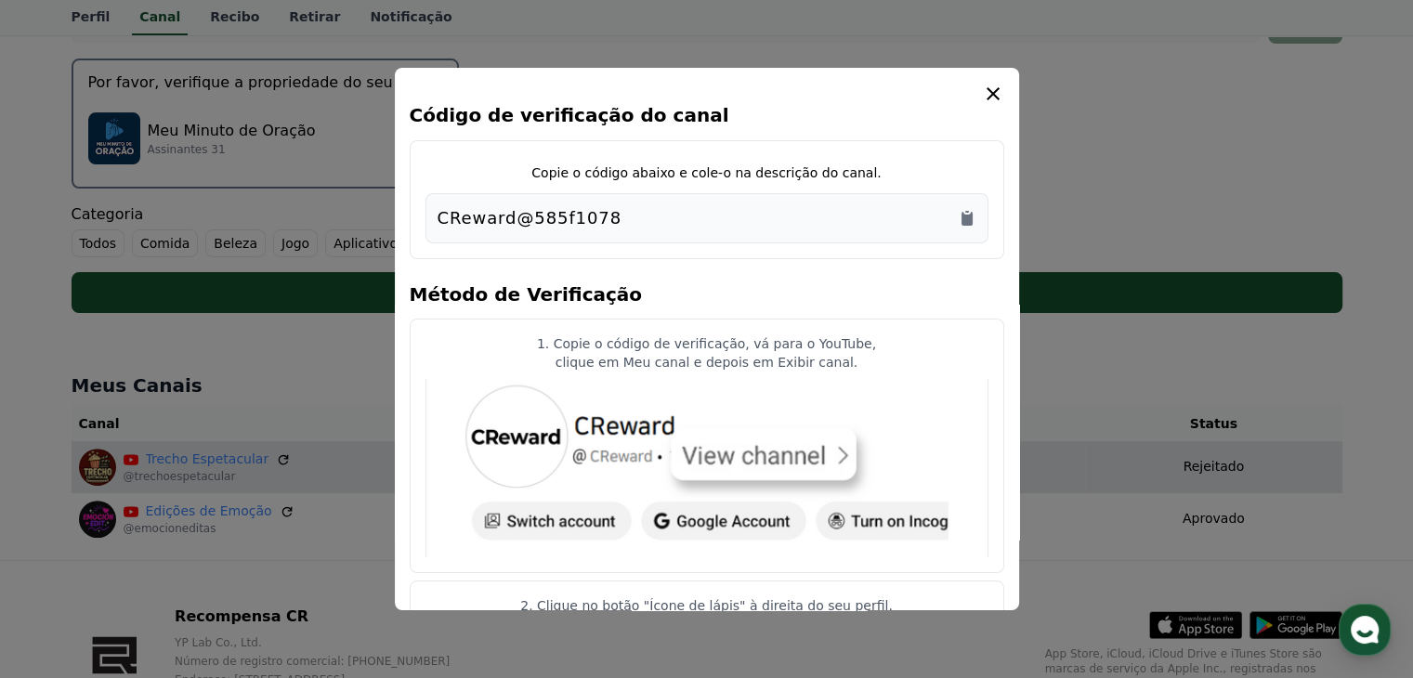
scroll to position [351, 0]
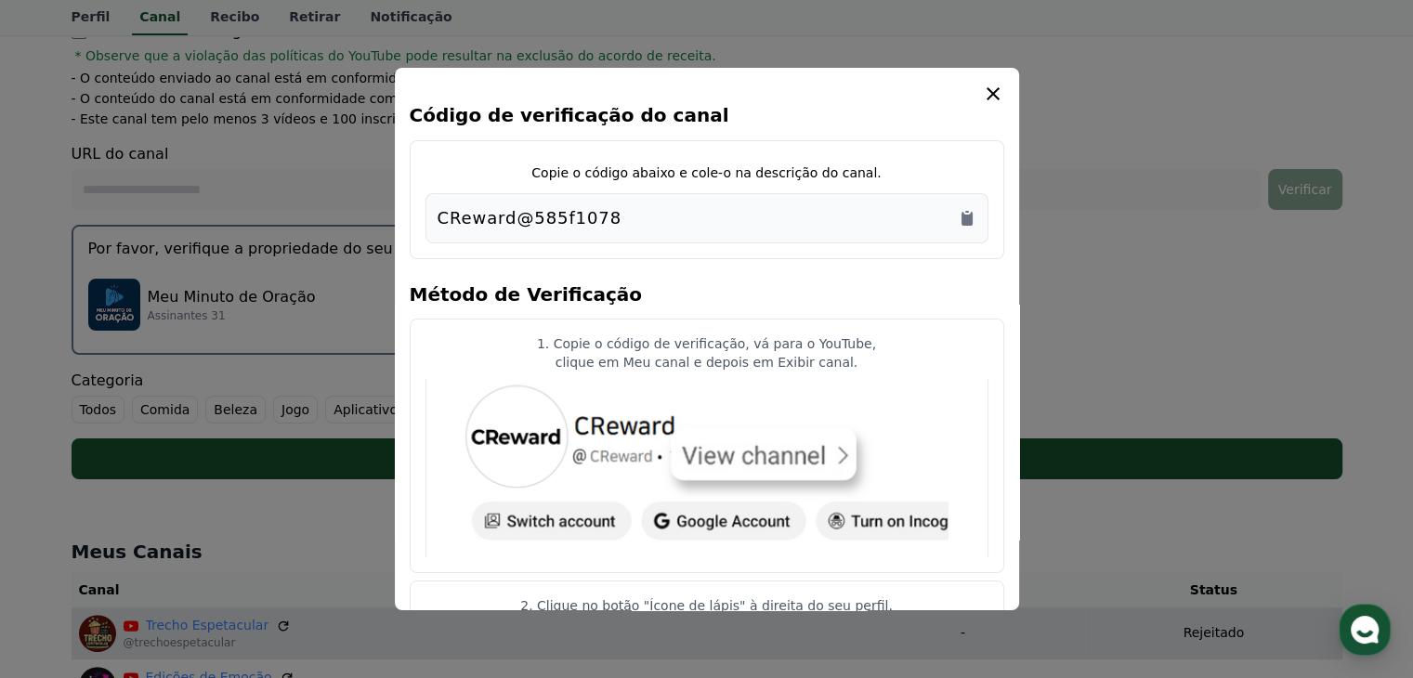
click at [900, 214] on div "CReward@585f1078" at bounding box center [707, 218] width 539 height 26
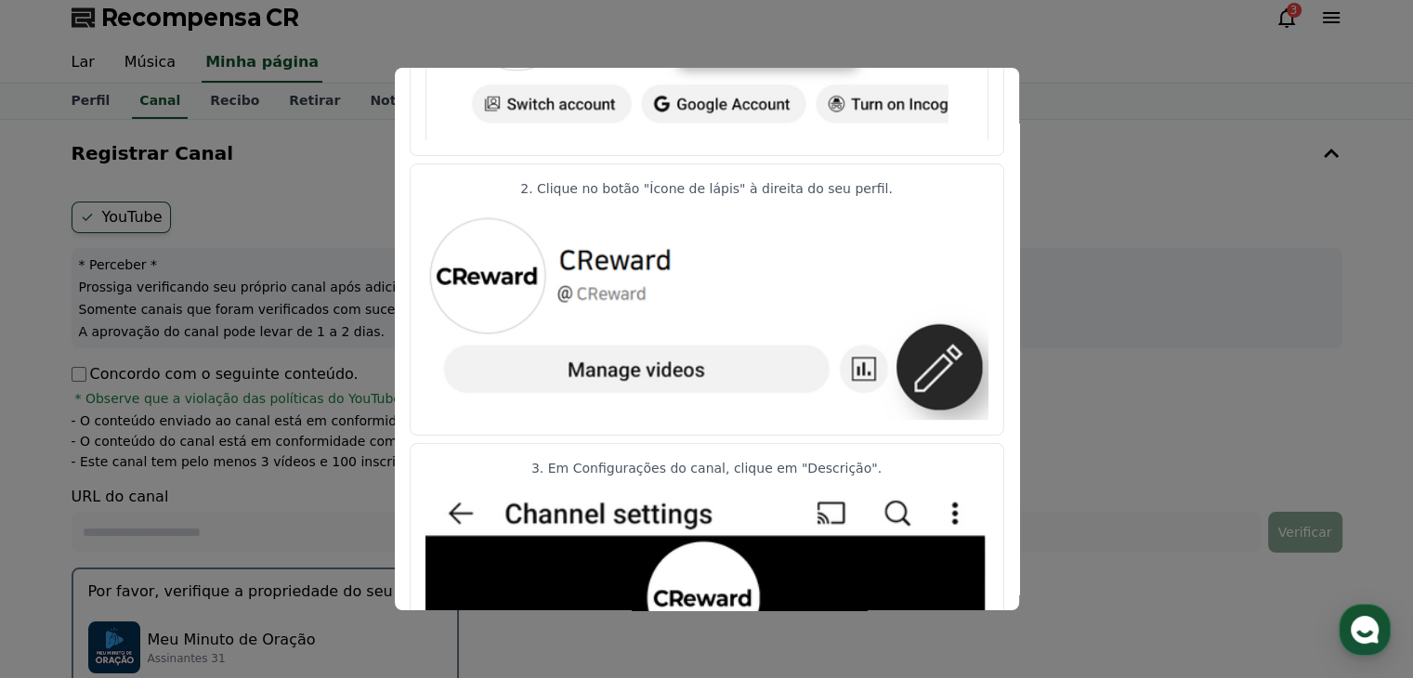
scroll to position [0, 0]
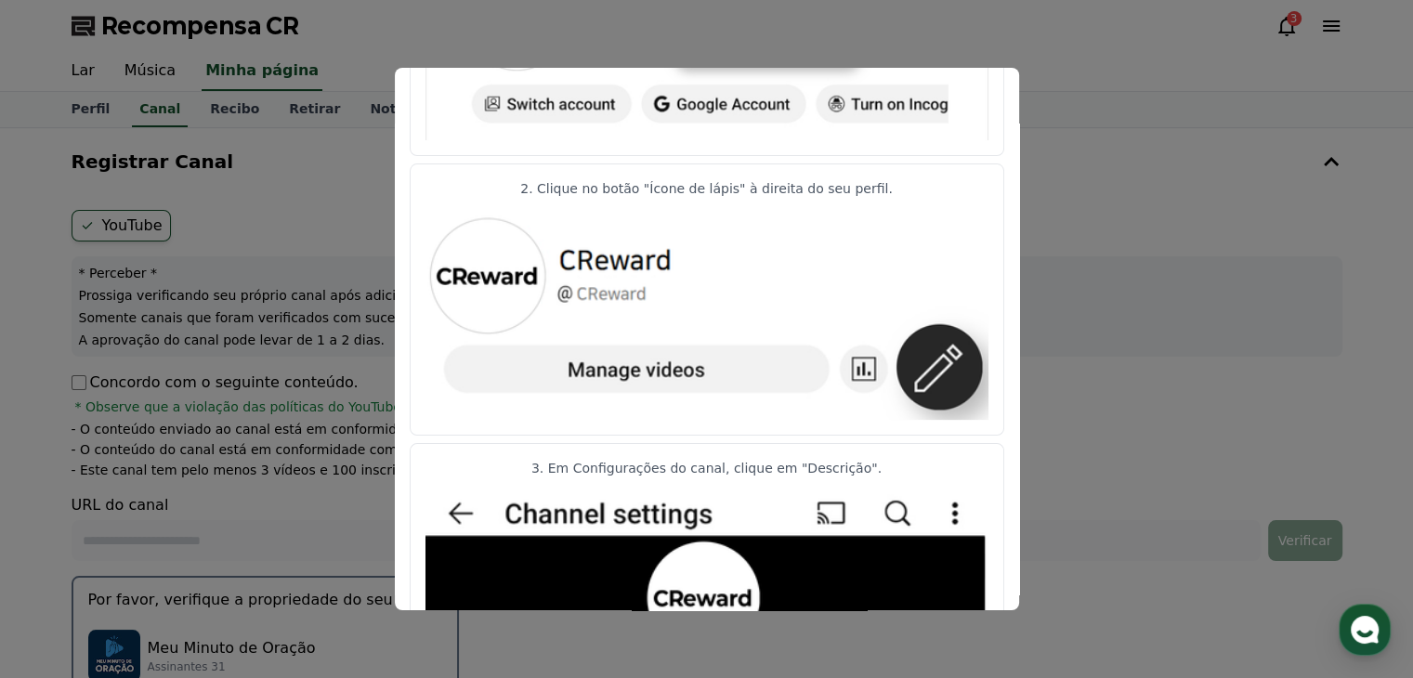
click at [1115, 204] on button "fechar modal" at bounding box center [706, 339] width 1413 height 678
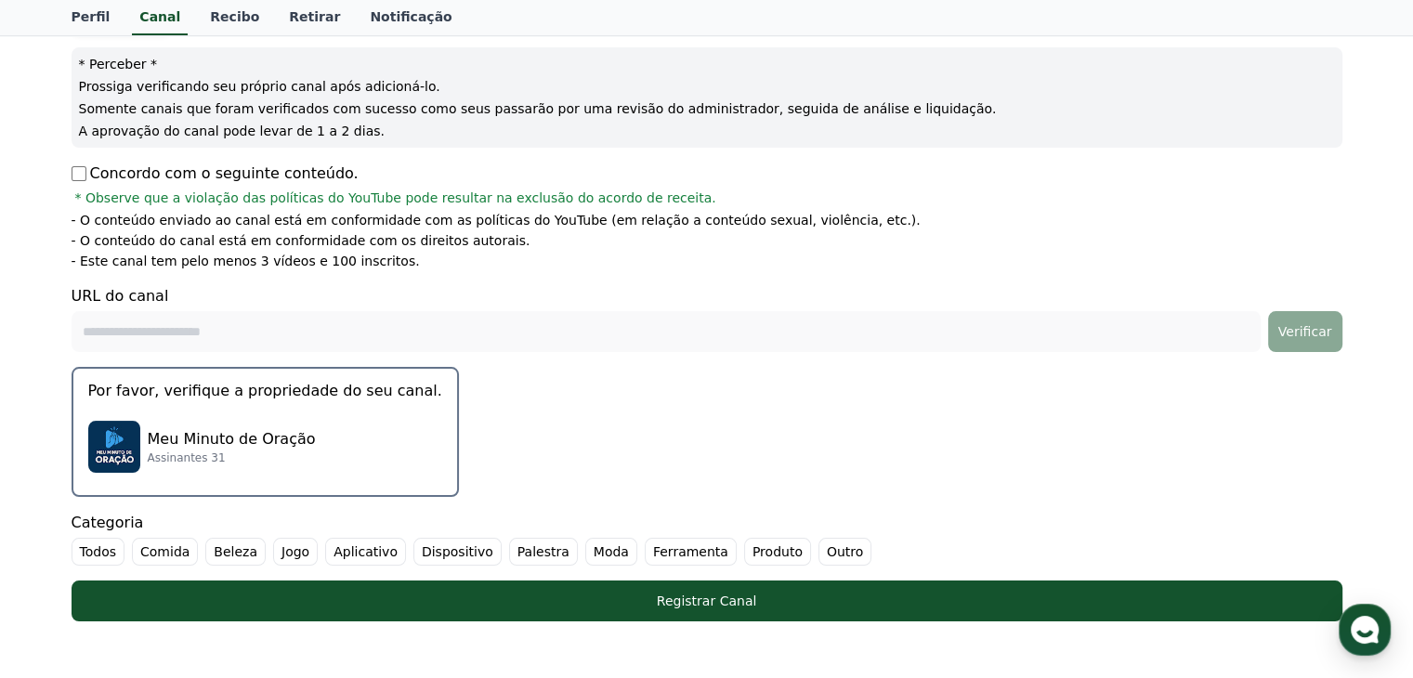
scroll to position [279, 0]
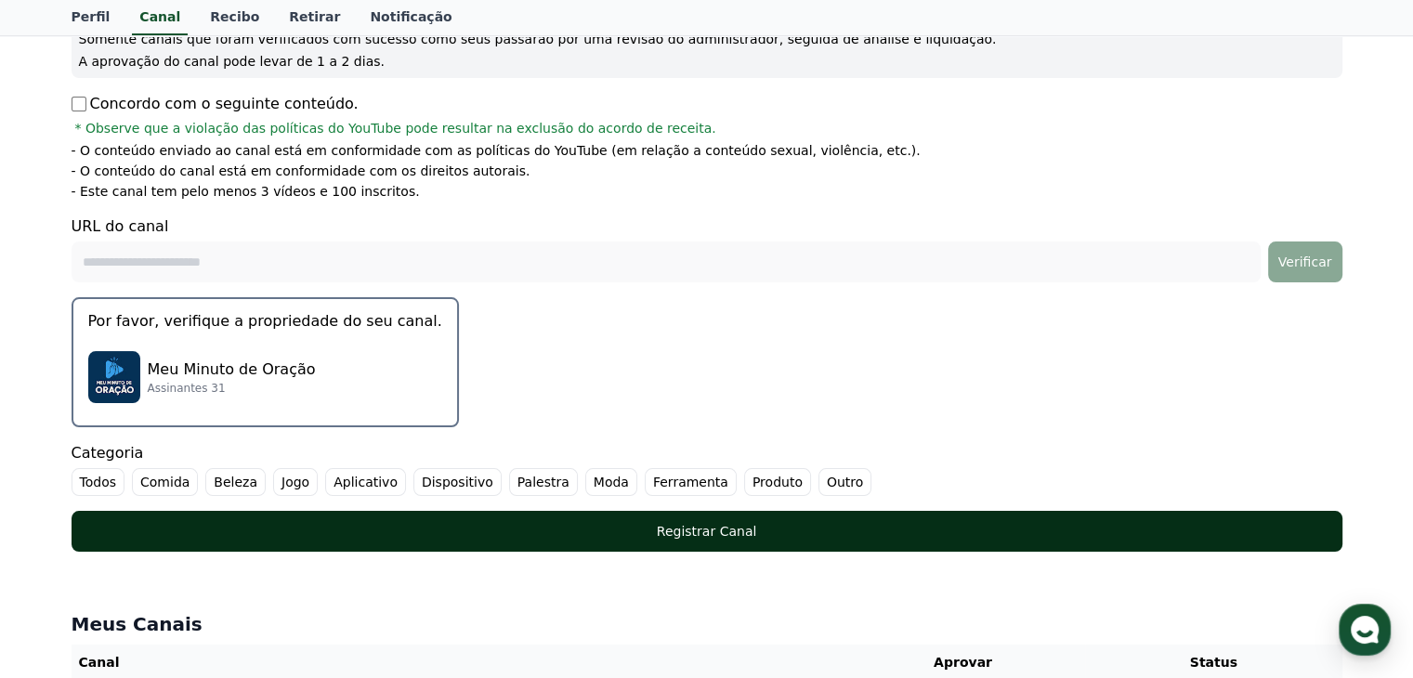
drag, startPoint x: 773, startPoint y: 472, endPoint x: 775, endPoint y: 515, distance: 42.8
click at [827, 478] on font "Outro" at bounding box center [845, 482] width 36 height 15
click at [774, 522] on div "Registrar Canal" at bounding box center [707, 531] width 1197 height 19
click at [682, 519] on button "Registrar Canal" at bounding box center [707, 531] width 1271 height 41
